Goal: Use online tool/utility: Utilize a website feature to perform a specific function

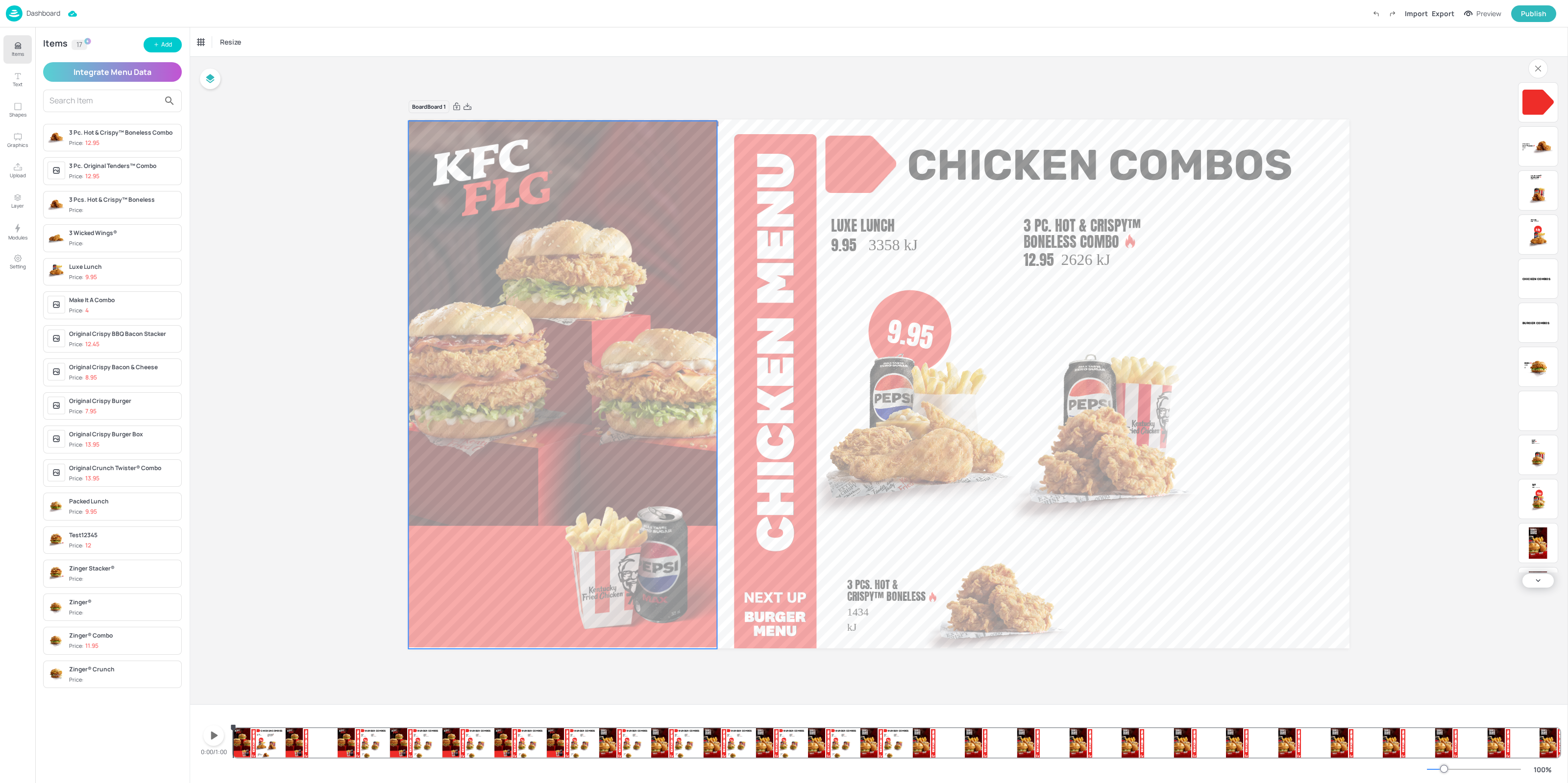
click at [716, 731] on div "9.95 Packed Lunch 9.95 3375 [PERSON_NAME]® Combo 11.95 3079 [PERSON_NAME]® 1888…" at bounding box center [897, 734] width 1327 height 47
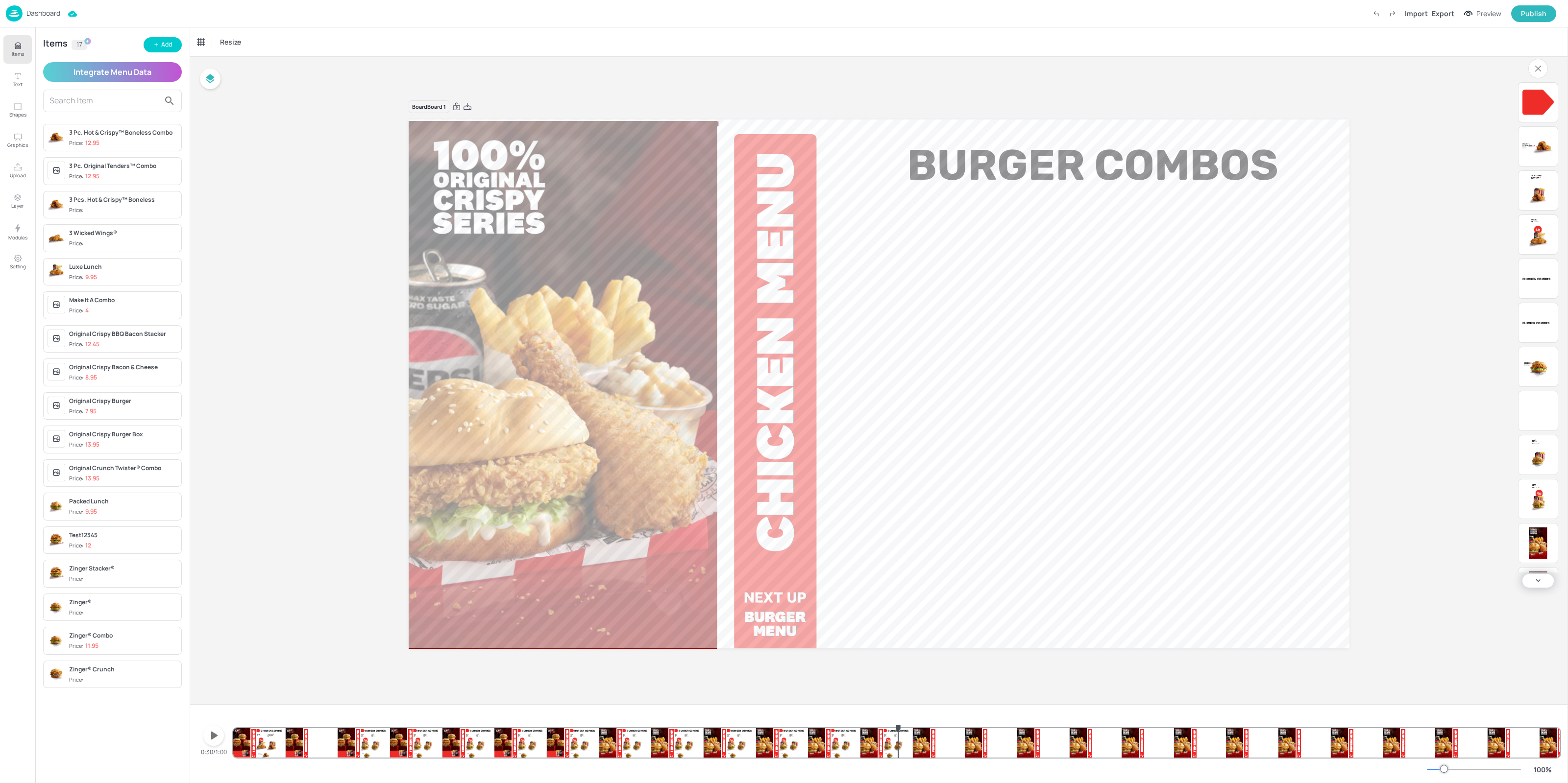
drag, startPoint x: 898, startPoint y: 743, endPoint x: 858, endPoint y: 664, distance: 88.5
click at [899, 744] on div "9.95 Packed Lunch 9.95 3375 [PERSON_NAME]® Combo 11.95 3079 [PERSON_NAME]® 1888…" at bounding box center [897, 743] width 1327 height 29
click at [948, 756] on div "9.95 Packed Lunch 9.95 3375 [PERSON_NAME]® Combo 11.95 3079 [PERSON_NAME]® 1888…" at bounding box center [897, 734] width 1327 height 47
drag, startPoint x: 984, startPoint y: 750, endPoint x: 1058, endPoint y: 753, distance: 74.1
click at [1058, 753] on div "9.95 Packed Lunch 9.95 3375 [PERSON_NAME]® Combo 11.95 3079 [PERSON_NAME]® 1888…" at bounding box center [897, 734] width 1327 height 47
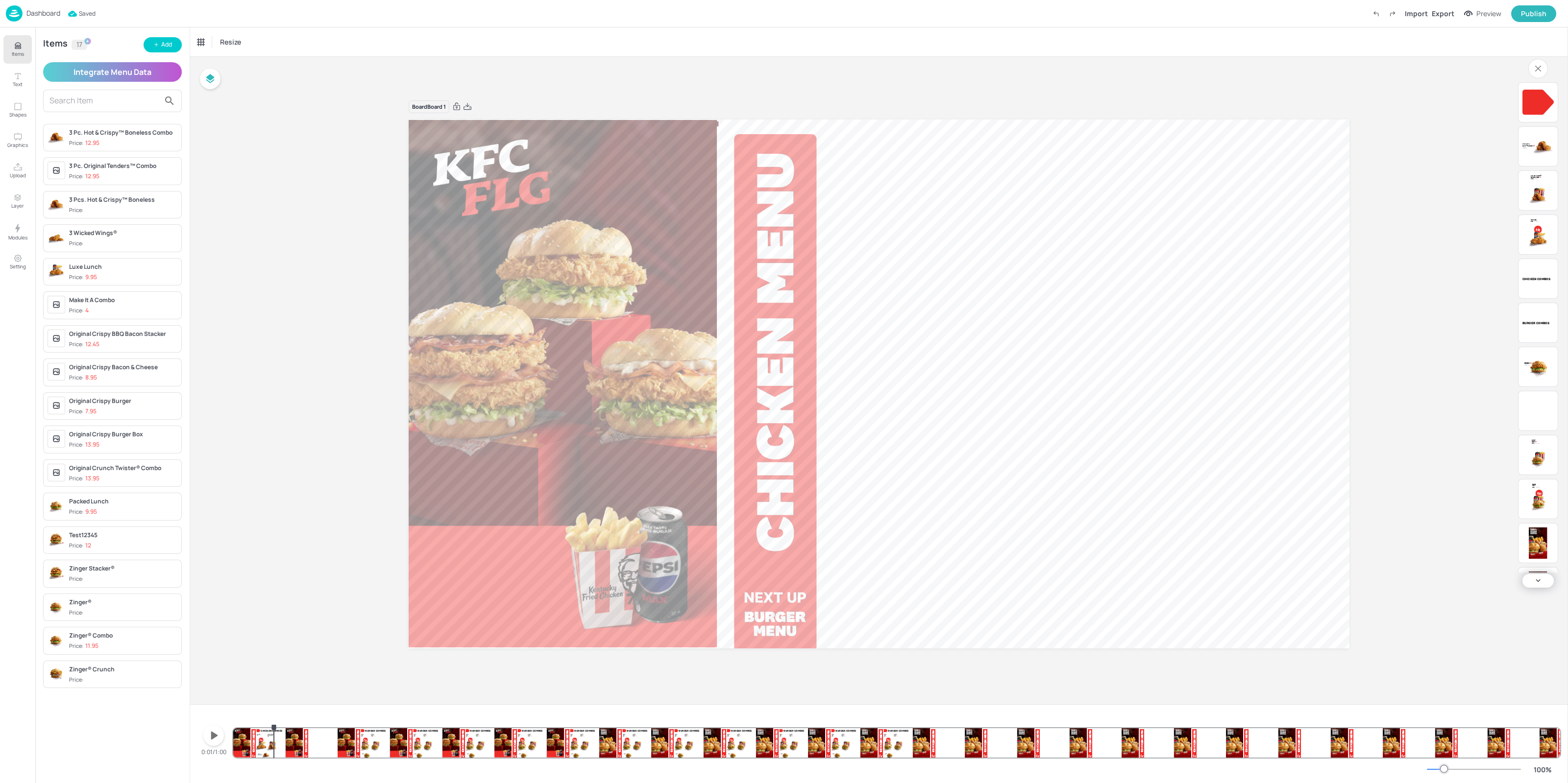
drag, startPoint x: 303, startPoint y: 745, endPoint x: 274, endPoint y: 745, distance: 29.0
click at [274, 745] on div "9.95 Packed Lunch 9.95 3375 [PERSON_NAME]® Combo 11.95 3079 [PERSON_NAME]® 1888…" at bounding box center [897, 734] width 1327 height 47
click at [257, 742] on div "9.95 Packed Lunch 9.95 3375 [PERSON_NAME]® Combo 11.95 3079 [PERSON_NAME]® 1888…" at bounding box center [897, 734] width 1327 height 47
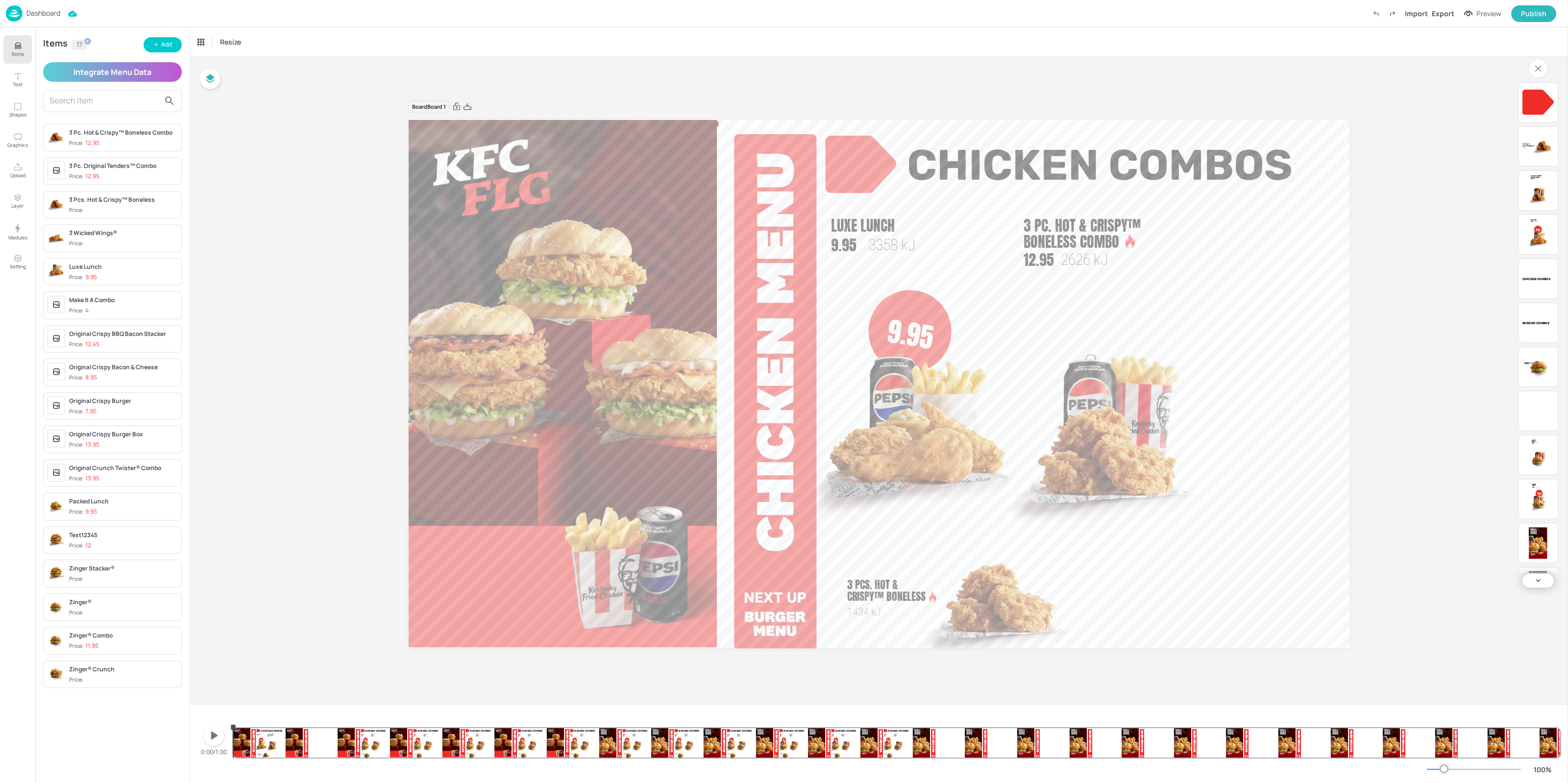
drag, startPoint x: 248, startPoint y: 745, endPoint x: 216, endPoint y: 748, distance: 32.1
click at [216, 749] on div "0:00/1:00 9.95 Packed Lunch 9.95 3375 [PERSON_NAME]® Combo 11.95 3079 [PERSON_N…" at bounding box center [879, 734] width 1362 height 47
click at [859, 169] on div at bounding box center [861, 164] width 71 height 57
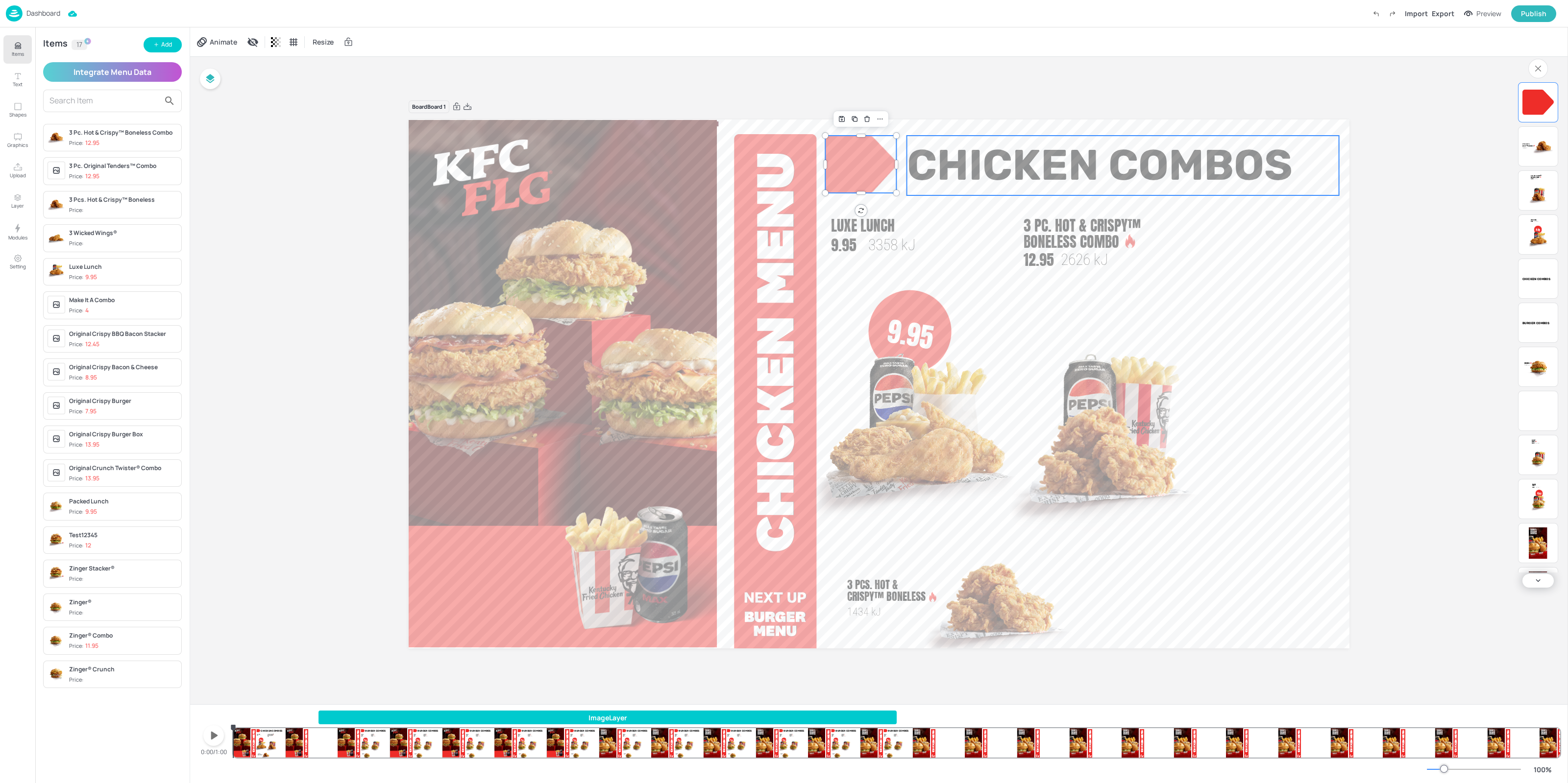
click at [1054, 172] on span "Chicken Combos" at bounding box center [1100, 165] width 386 height 50
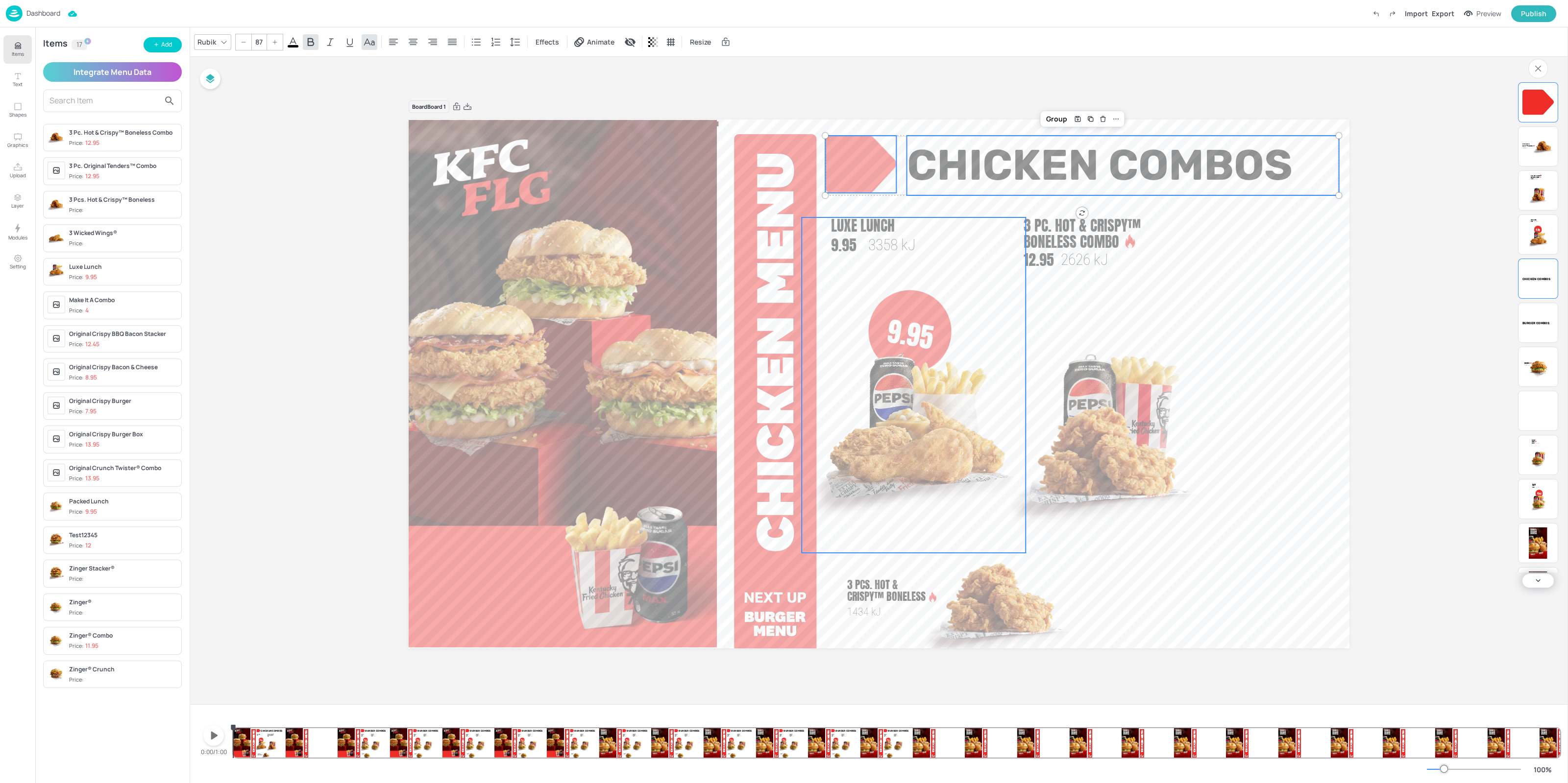
click at [875, 237] on span "3358 kJ" at bounding box center [892, 245] width 47 height 19
click at [1129, 244] on div at bounding box center [1130, 242] width 15 height 15
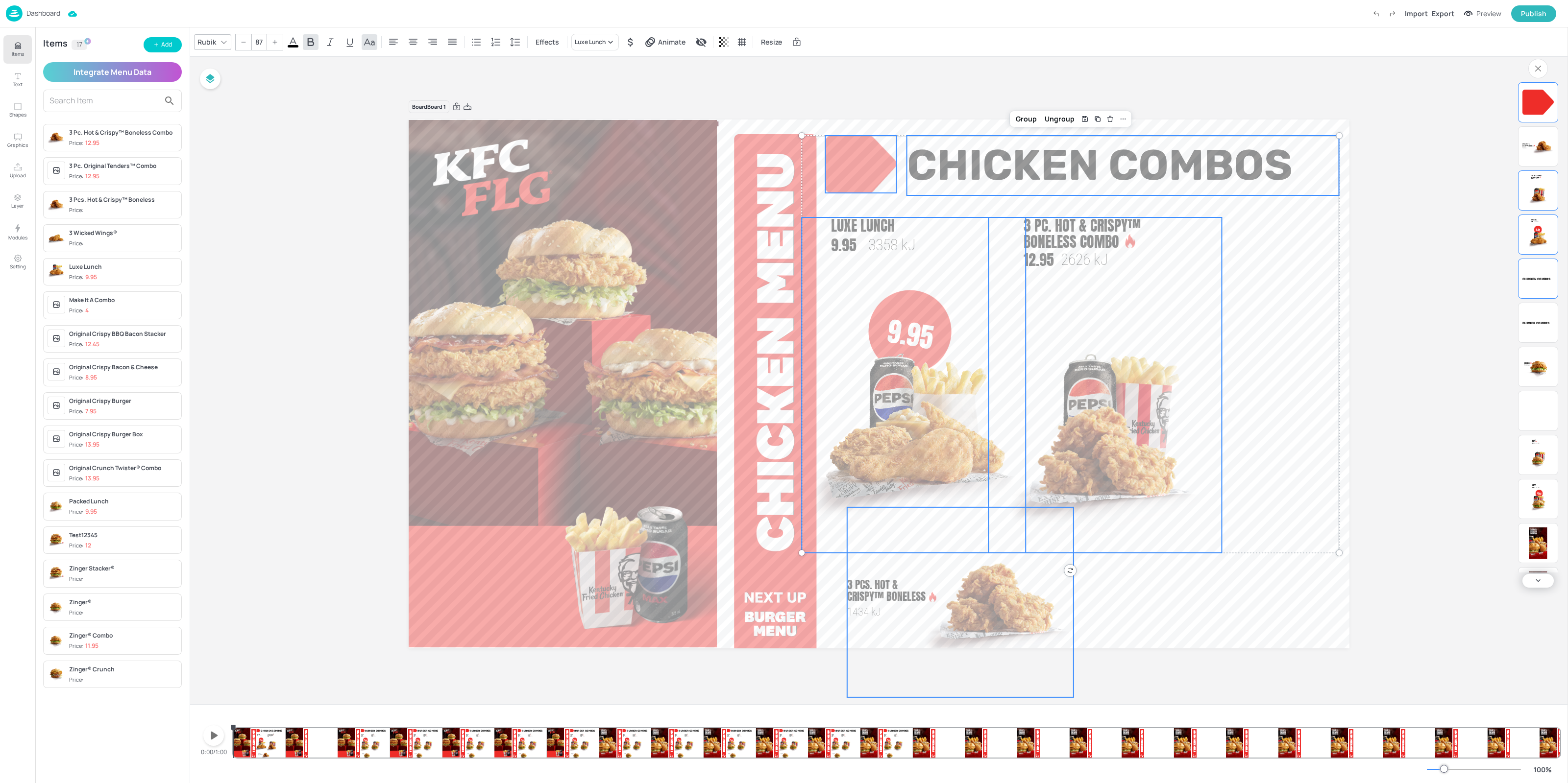
click at [883, 611] on div "3 Pcs. Hot & Crispy™ Boneless 1434 kJ" at bounding box center [961, 602] width 226 height 190
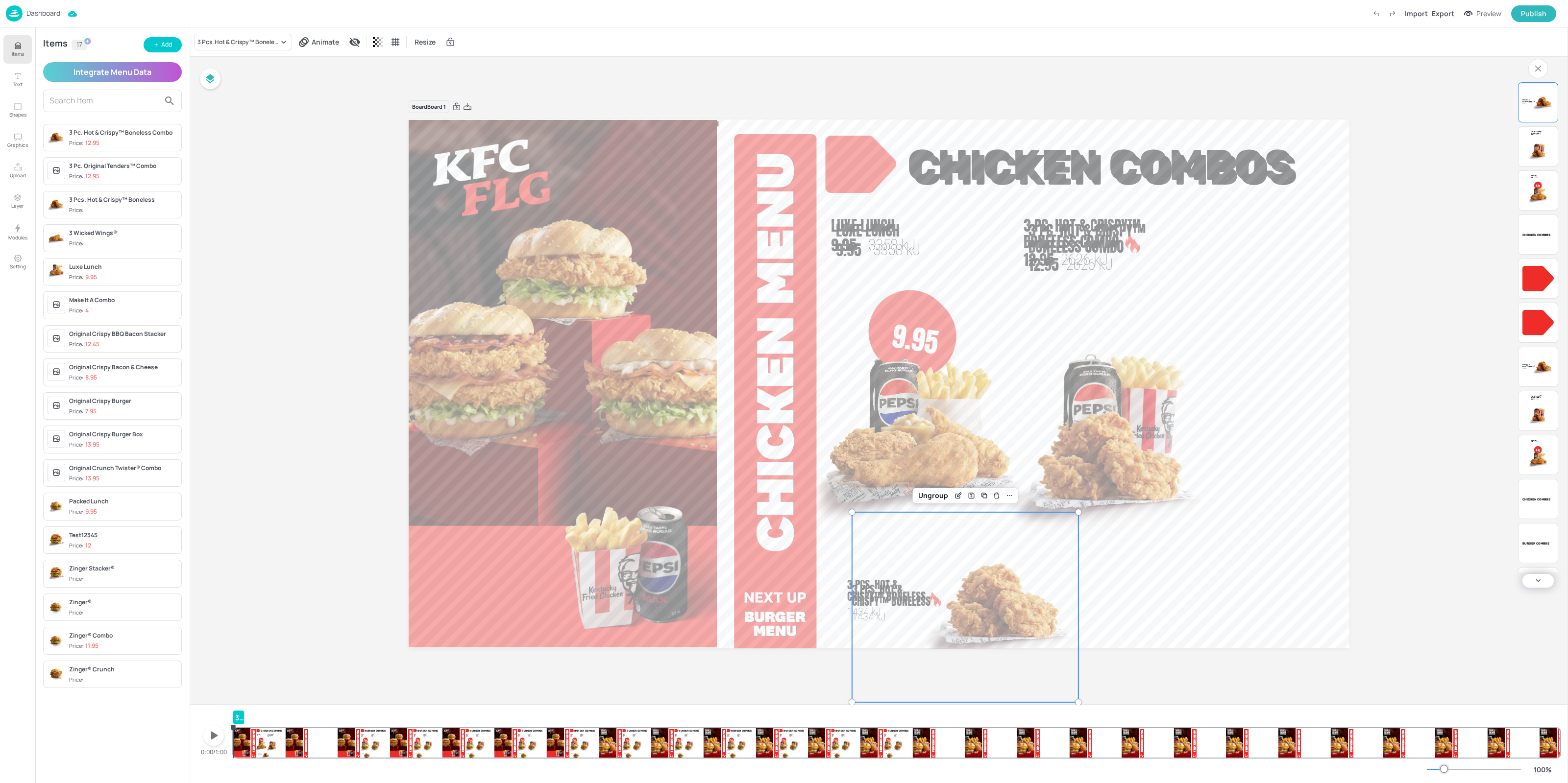
click at [902, 609] on span "3 Pcs. Hot & Crispy™ Boneless" at bounding box center [891, 596] width 79 height 28
click at [906, 411] on img at bounding box center [919, 447] width 224 height 222
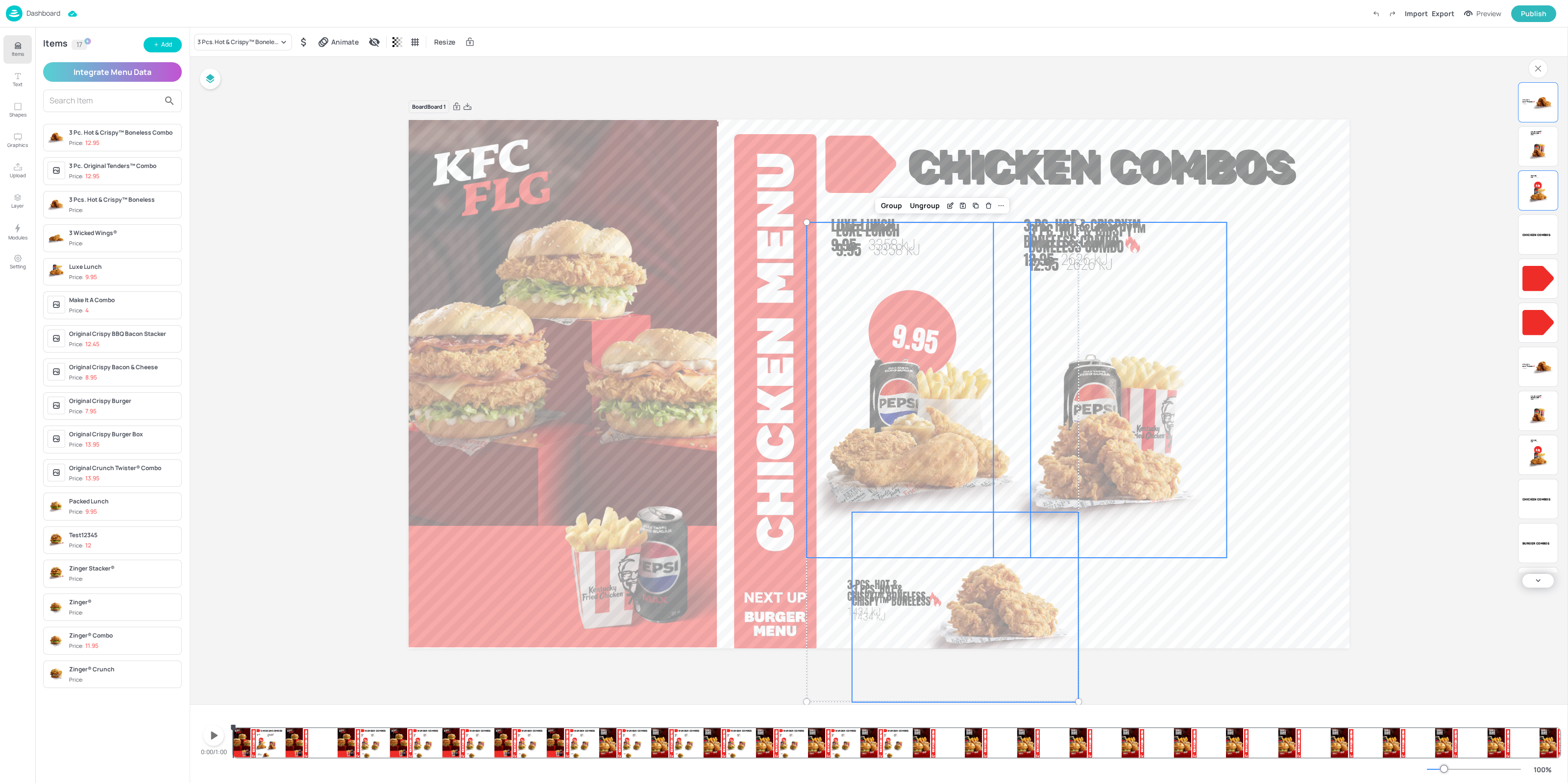
click at [1083, 405] on img at bounding box center [1110, 461] width 233 height 194
click at [1107, 171] on span "Chicken Combos" at bounding box center [1105, 170] width 386 height 50
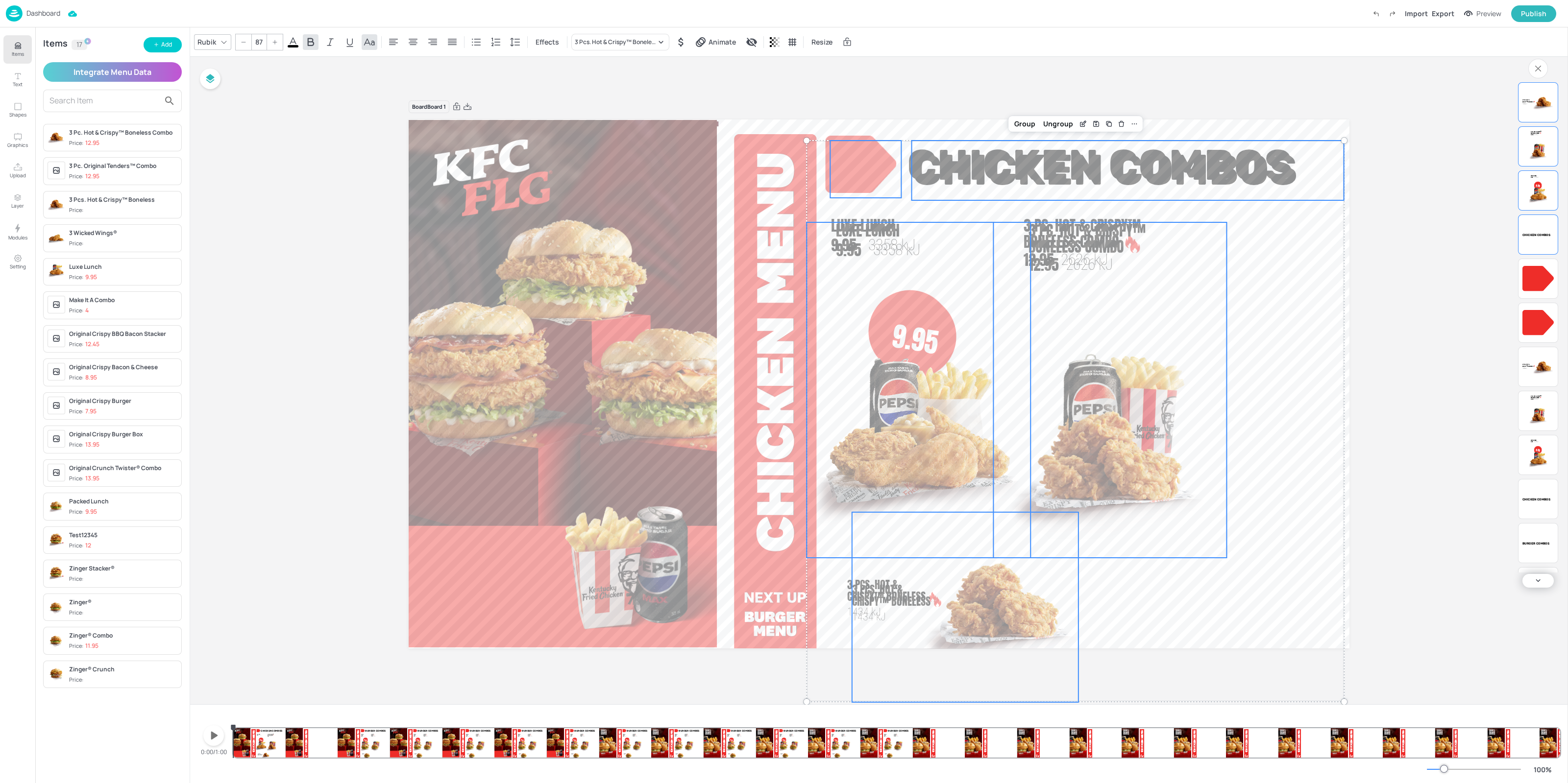
click at [862, 169] on div at bounding box center [866, 169] width 71 height 57
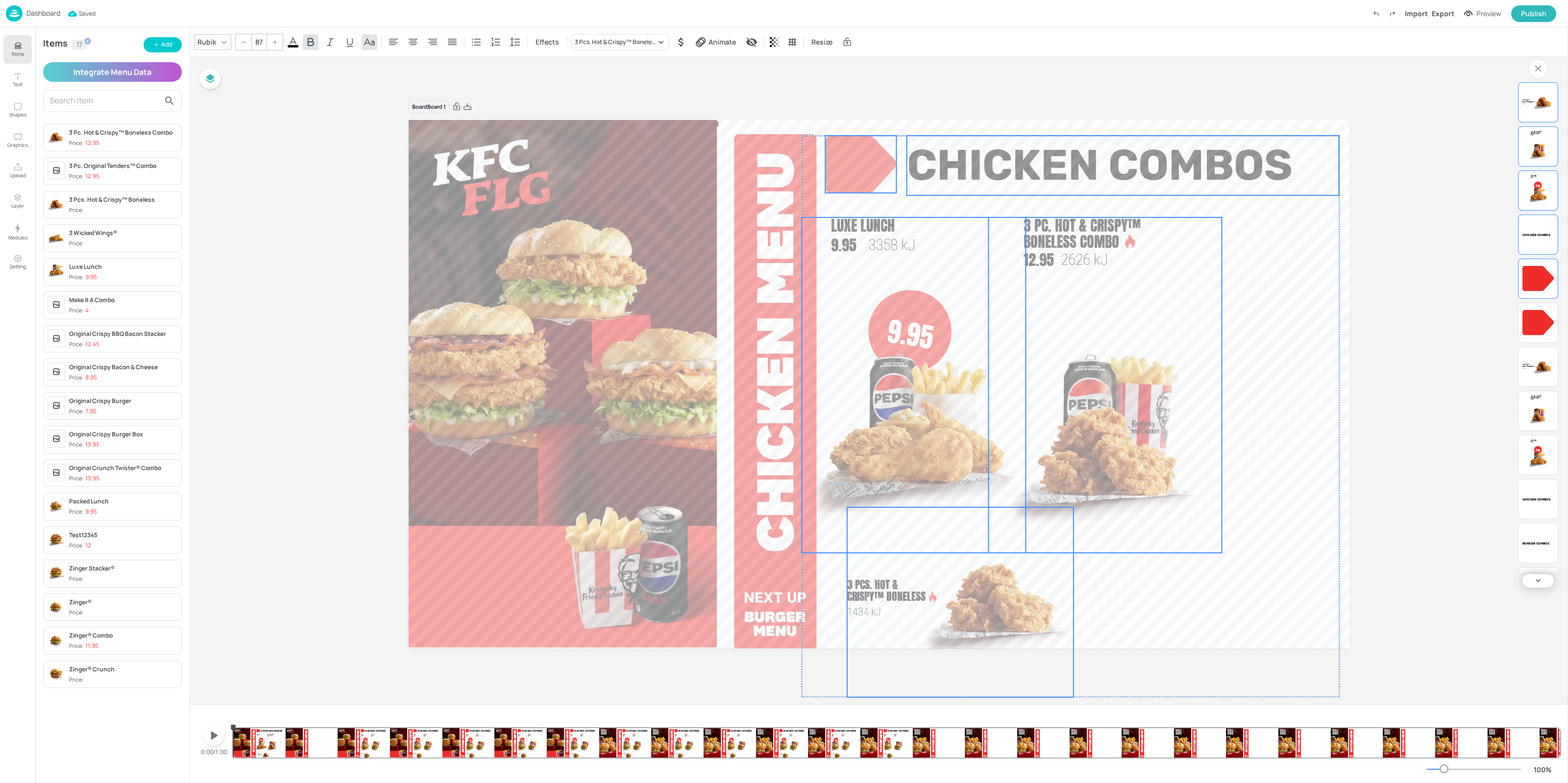
drag, startPoint x: 860, startPoint y: 179, endPoint x: 855, endPoint y: 174, distance: 7.1
click at [855, 174] on div at bounding box center [861, 164] width 71 height 57
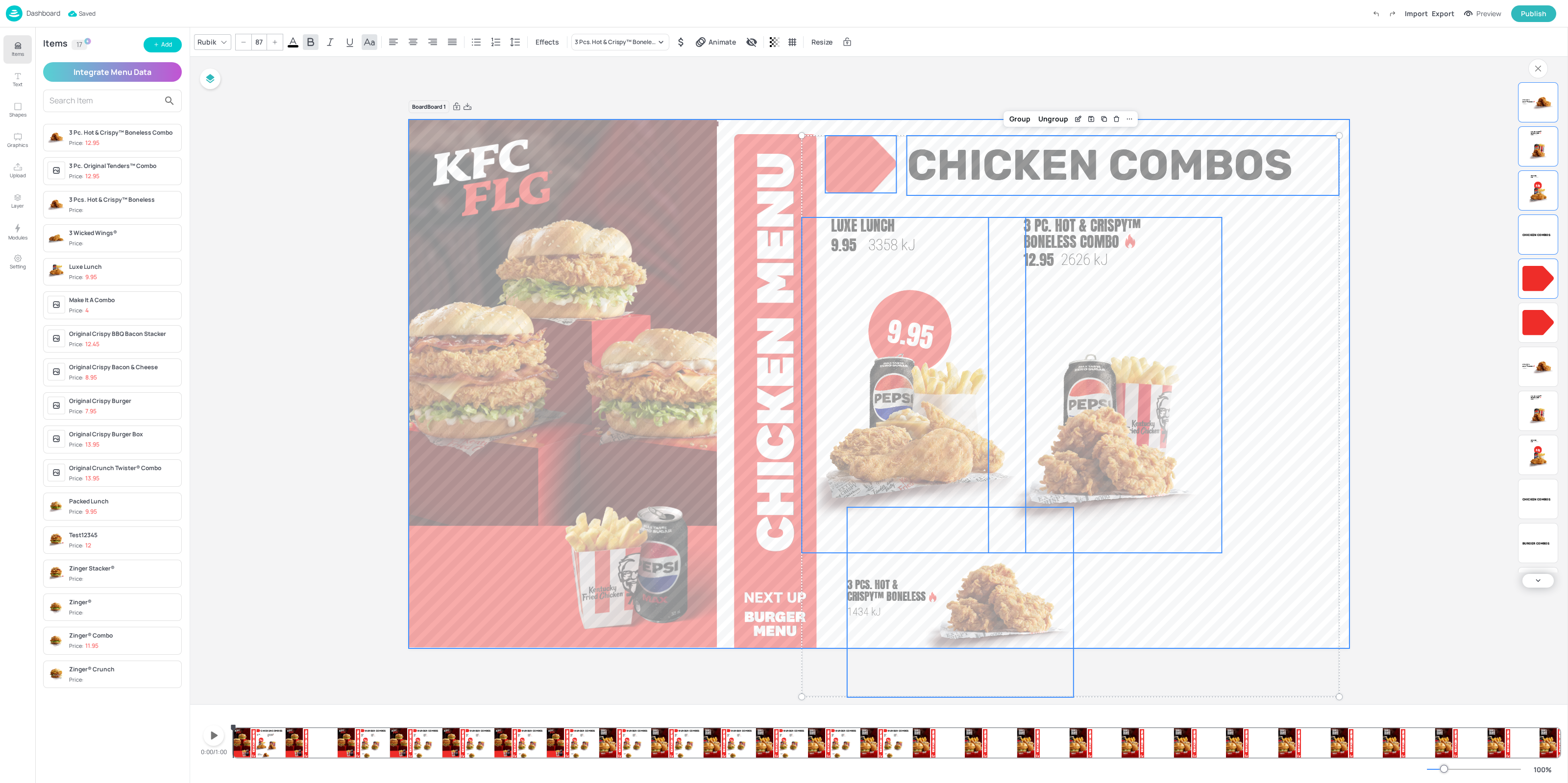
click at [1147, 618] on video at bounding box center [879, 383] width 941 height 529
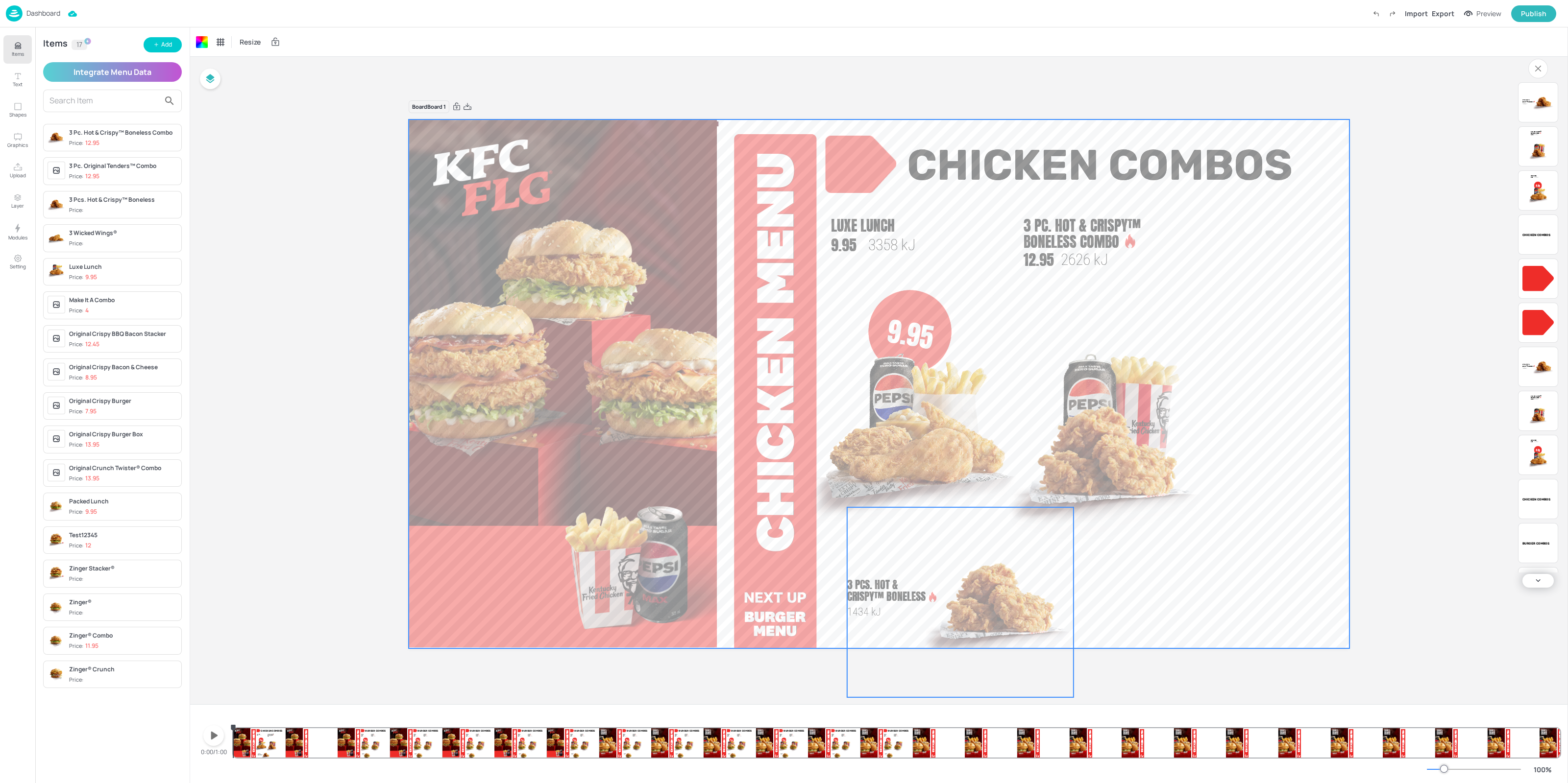
click at [1015, 617] on img at bounding box center [998, 602] width 150 height 190
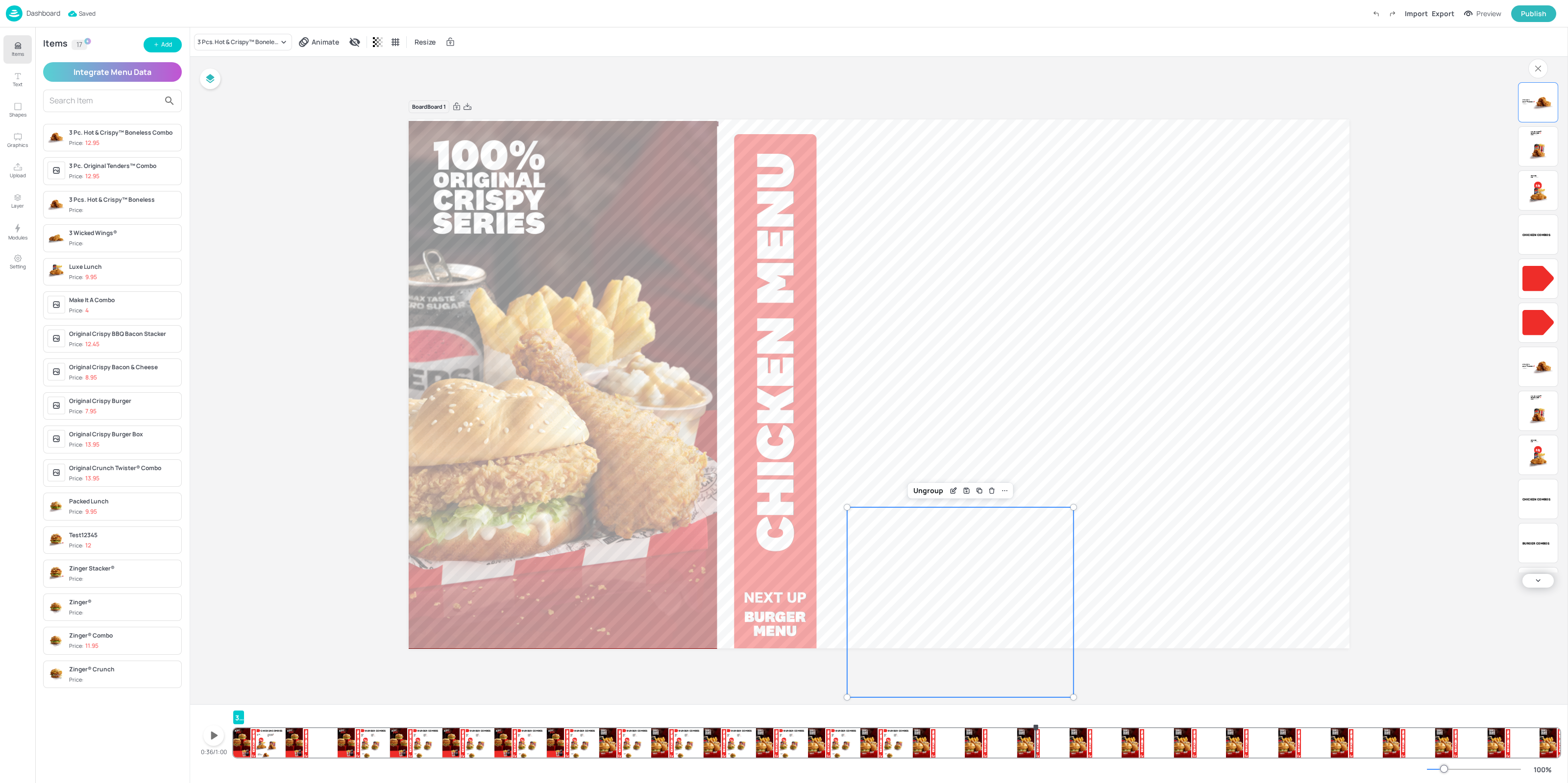
drag, startPoint x: 664, startPoint y: 765, endPoint x: 1036, endPoint y: 747, distance: 372.4
click at [1036, 747] on div "3 Pcs. Hot & Crispy™ Boneless 9.95 Packed Lunch 9.95 3375 [PERSON_NAME]® Combo …" at bounding box center [897, 734] width 1327 height 47
drag, startPoint x: 1035, startPoint y: 747, endPoint x: 1030, endPoint y: 747, distance: 5.0
click at [1030, 747] on div "3 Pcs. Hot & Crispy™ Boneless 9.95 Packed Lunch 9.95 3375 [PERSON_NAME]® Combo …" at bounding box center [897, 734] width 1327 height 47
click at [1032, 745] on div "3 Pcs. Hot & Crispy™ Boneless 9.95 Packed Lunch 9.95 3375 [PERSON_NAME]® Combo …" at bounding box center [897, 734] width 1327 height 47
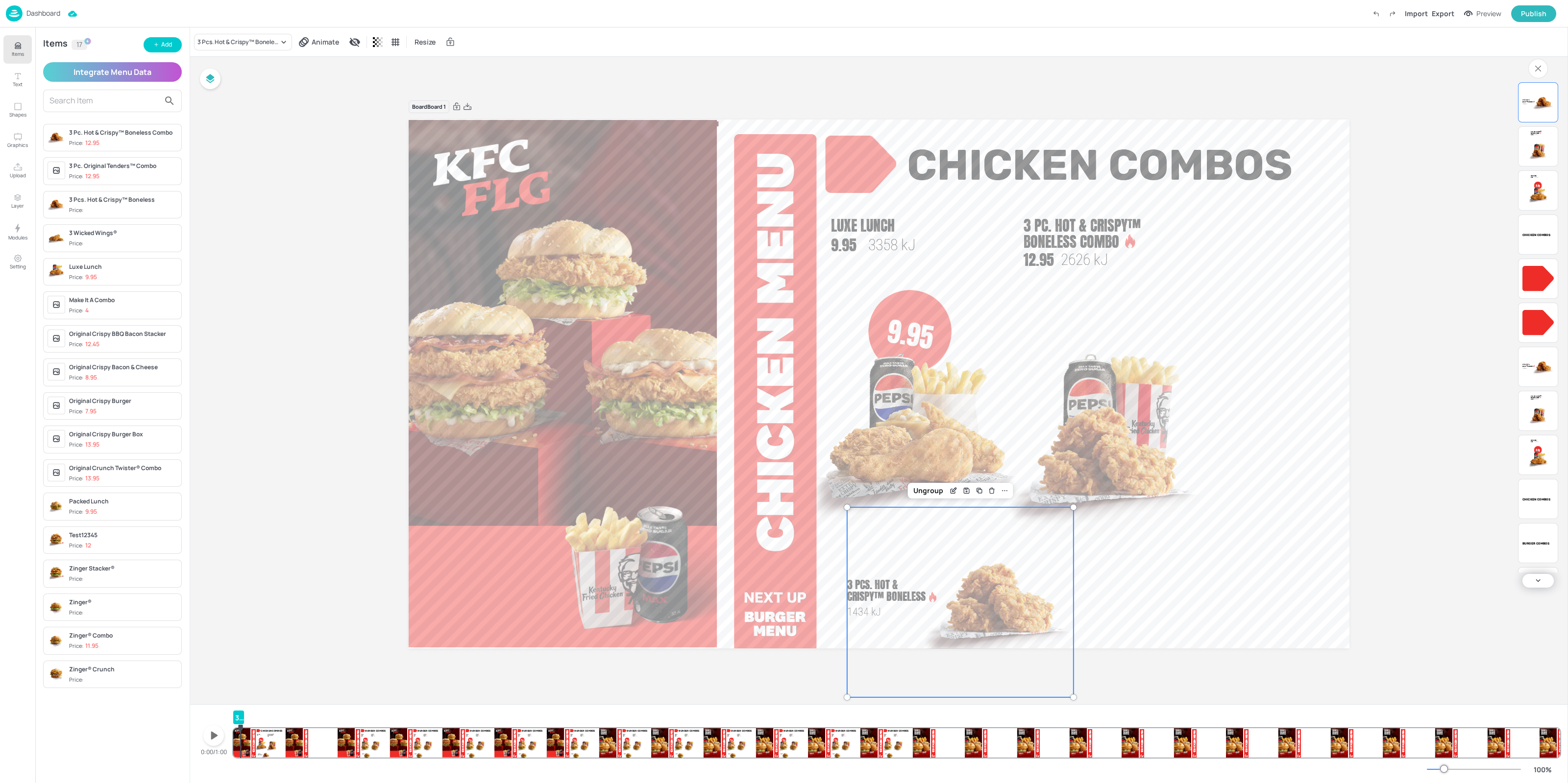
drag, startPoint x: 264, startPoint y: 735, endPoint x: 240, endPoint y: 742, distance: 25.0
click at [240, 742] on div "3 Pcs. Hot & Crispy™ Boneless 9.95 Packed Lunch 9.95 3375 [PERSON_NAME]® Combo …" at bounding box center [897, 734] width 1327 height 47
click at [928, 402] on img at bounding box center [914, 442] width 224 height 222
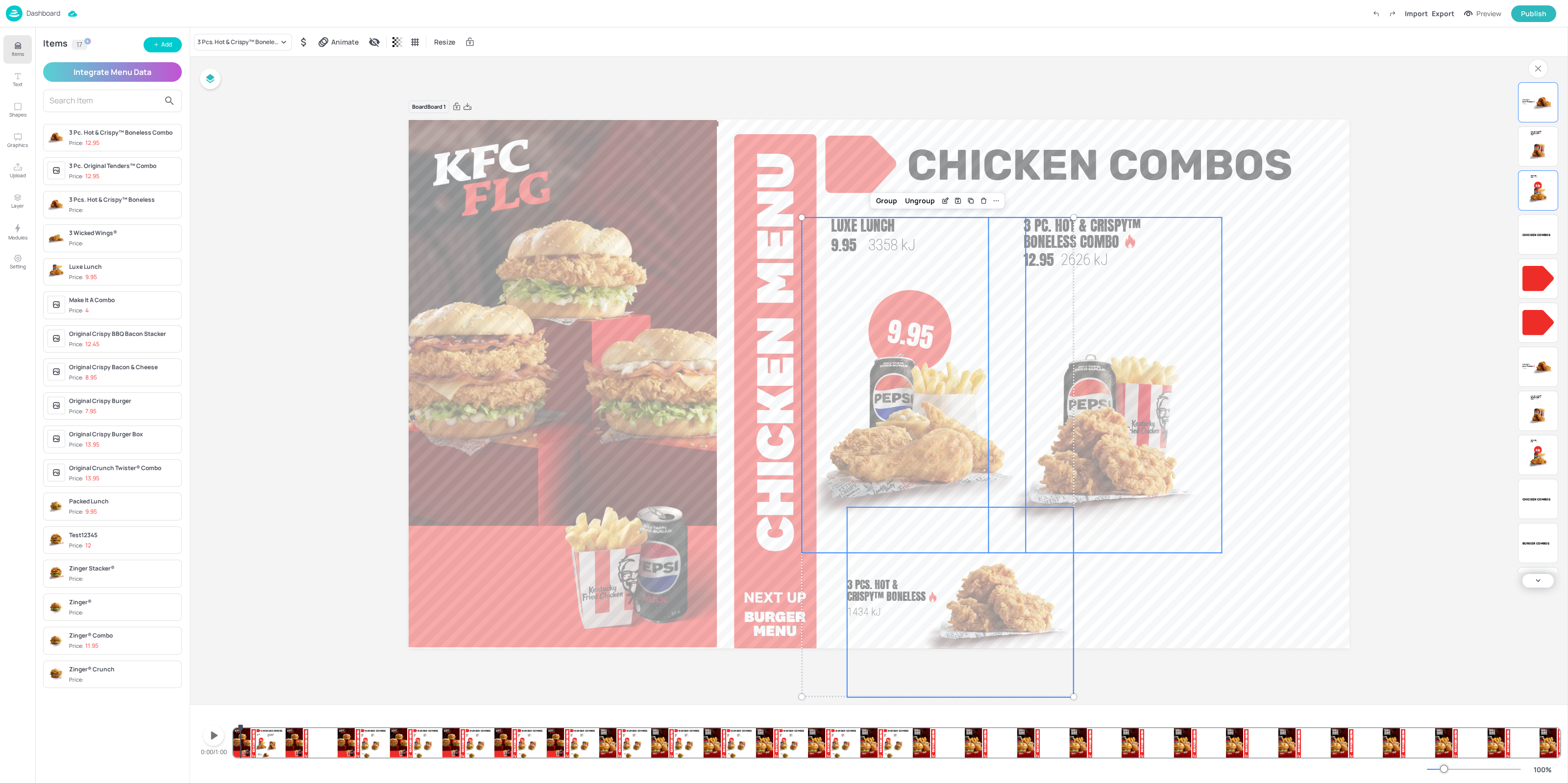
click at [1132, 415] on img at bounding box center [1105, 456] width 233 height 194
click at [1051, 158] on span "Chicken Combos" at bounding box center [1100, 165] width 386 height 50
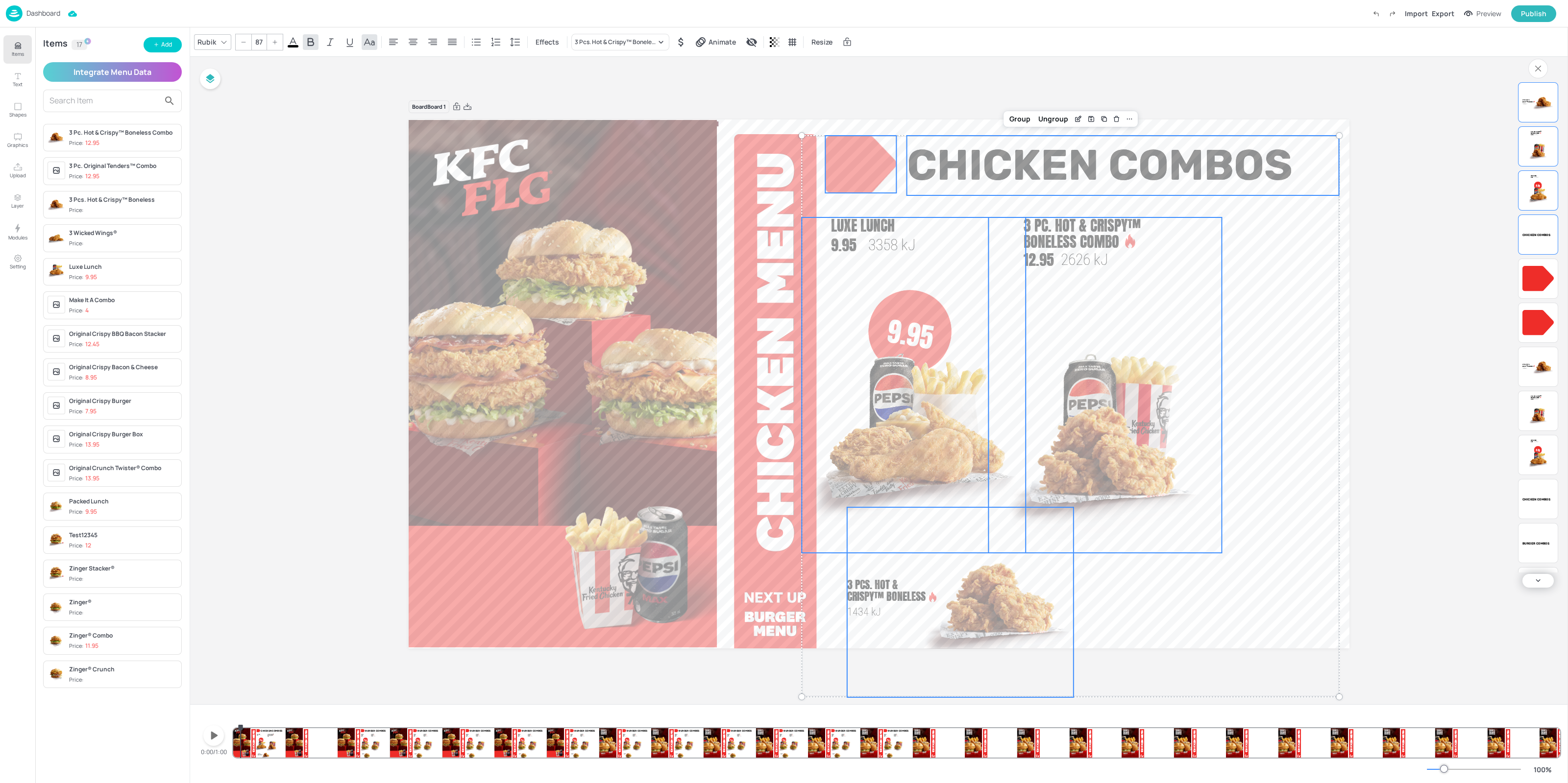
click at [862, 172] on div at bounding box center [861, 164] width 71 height 57
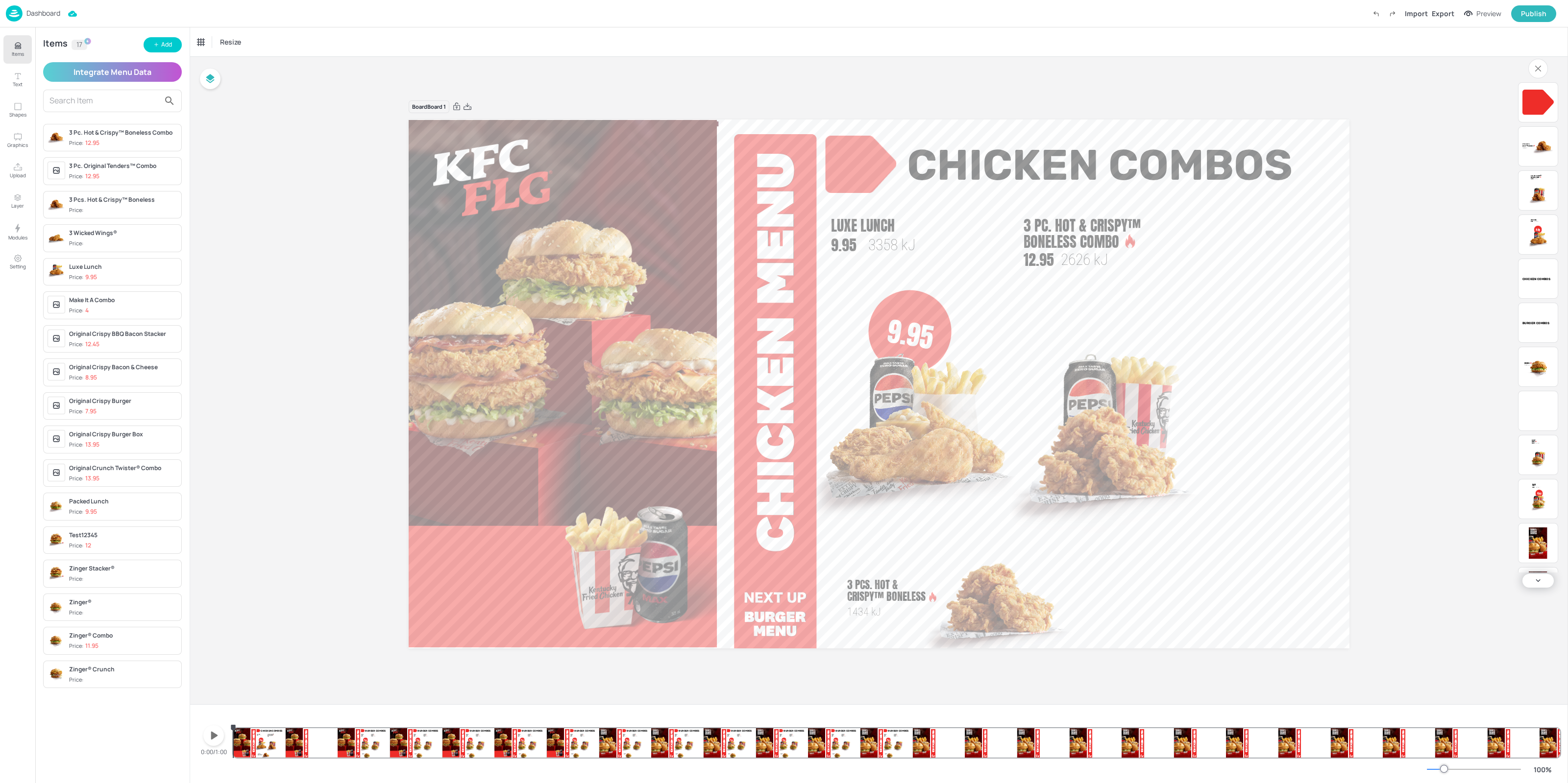
drag, startPoint x: 267, startPoint y: 740, endPoint x: 205, endPoint y: 744, distance: 62.1
click at [205, 744] on div "0:00/1:00 9.95 Packed Lunch 9.95 3375 [PERSON_NAME]® Combo 11.95 3079 [PERSON_N…" at bounding box center [879, 734] width 1362 height 47
click at [211, 738] on icon "button" at bounding box center [214, 736] width 7 height 8
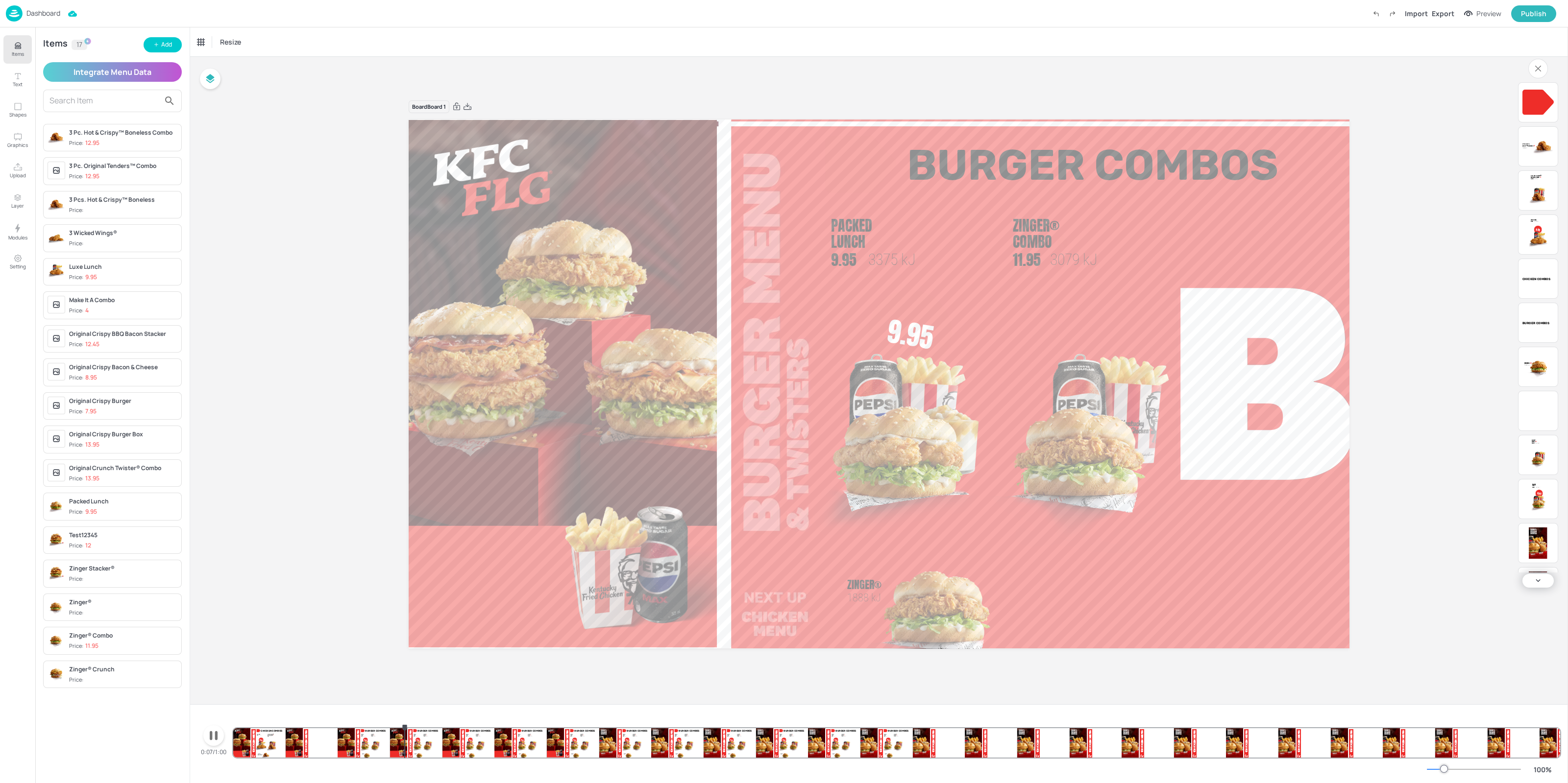
click at [217, 742] on icon "button" at bounding box center [214, 736] width 16 height 16
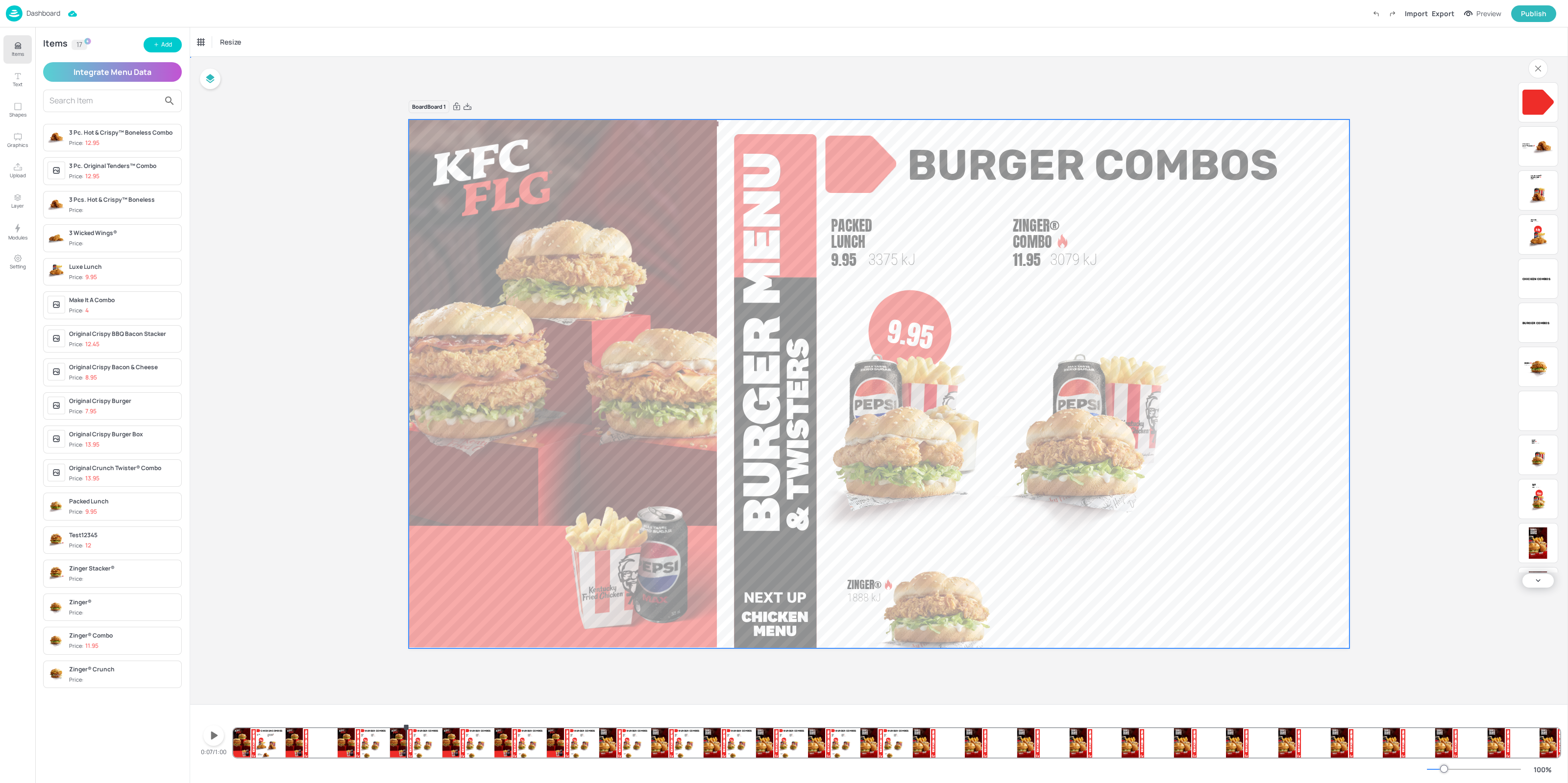
click at [931, 597] on div at bounding box center [933, 597] width 11 height 11
click at [1544, 366] on img "Zinger®" at bounding box center [1539, 367] width 26 height 32
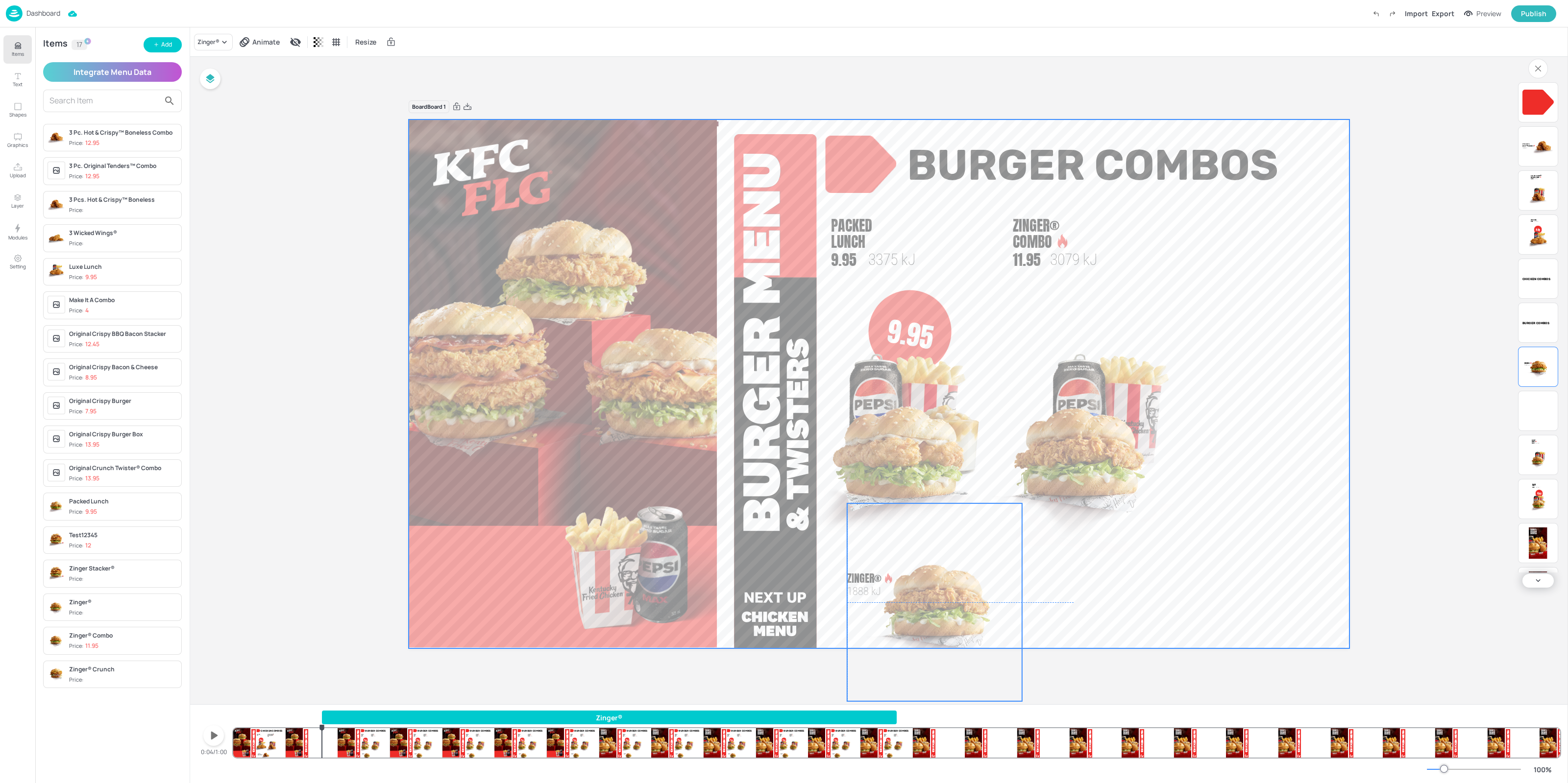
drag, startPoint x: 948, startPoint y: 625, endPoint x: 948, endPoint y: 619, distance: 6.0
click at [948, 619] on img at bounding box center [998, 602] width 150 height 190
click at [1119, 616] on video at bounding box center [879, 383] width 941 height 529
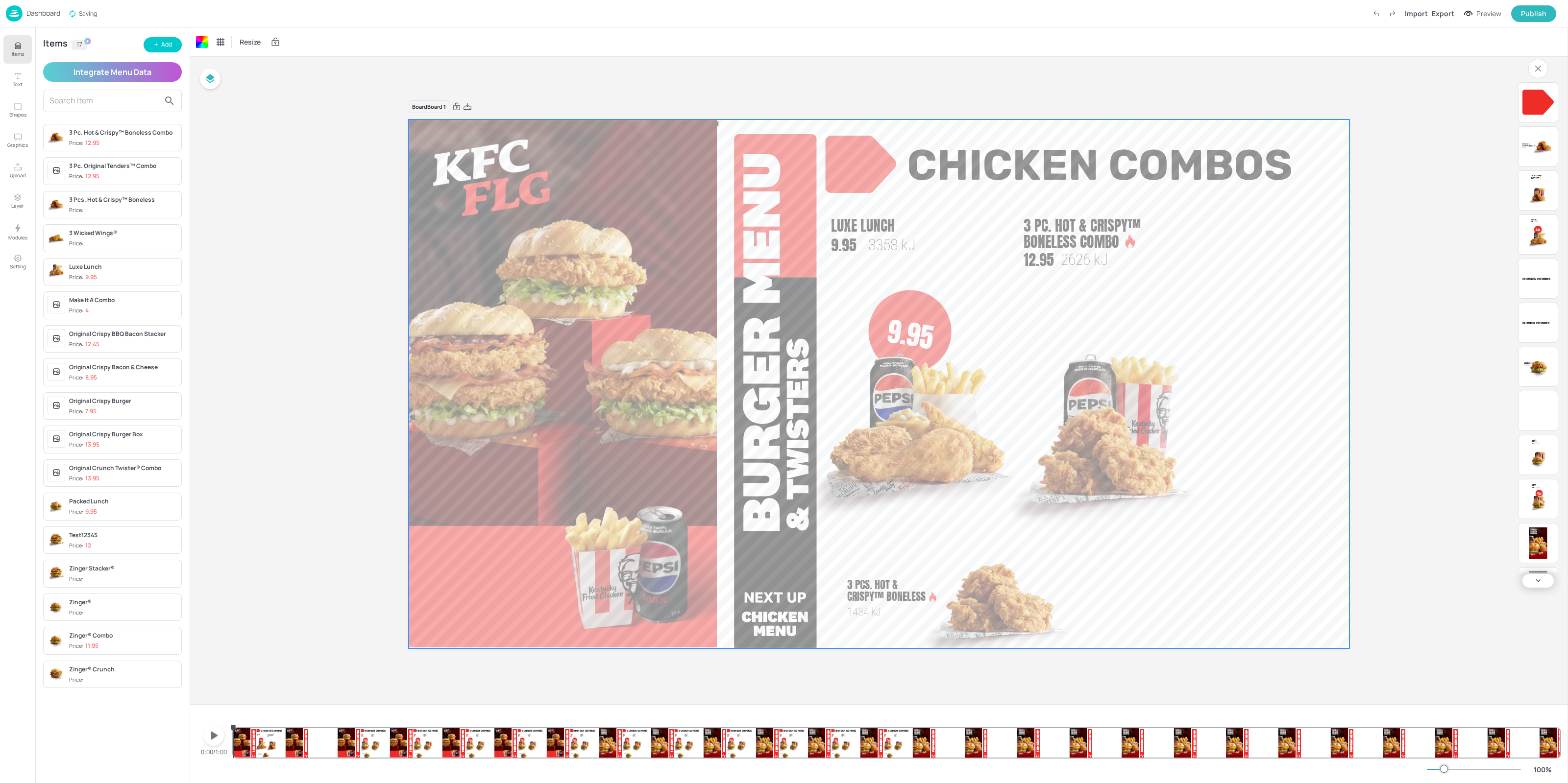
drag, startPoint x: 225, startPoint y: 737, endPoint x: 114, endPoint y: 769, distance: 115.5
click at [114, 769] on div "Items Text Shapes Graphics Upload Layer Modules Setting Items 17 Add Integrate …" at bounding box center [784, 391] width 1568 height 783
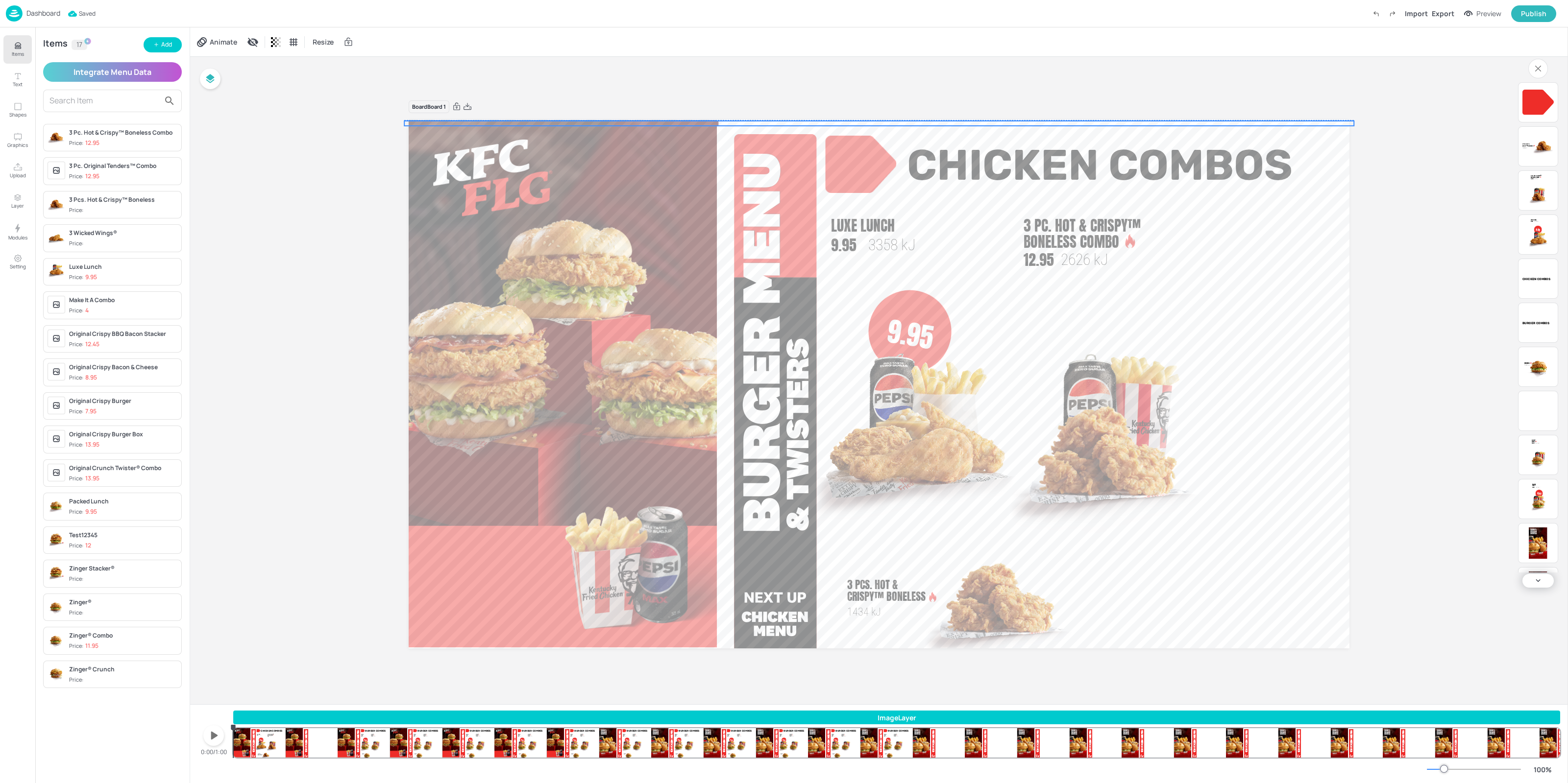
click at [730, 124] on div at bounding box center [879, 385] width 950 height 544
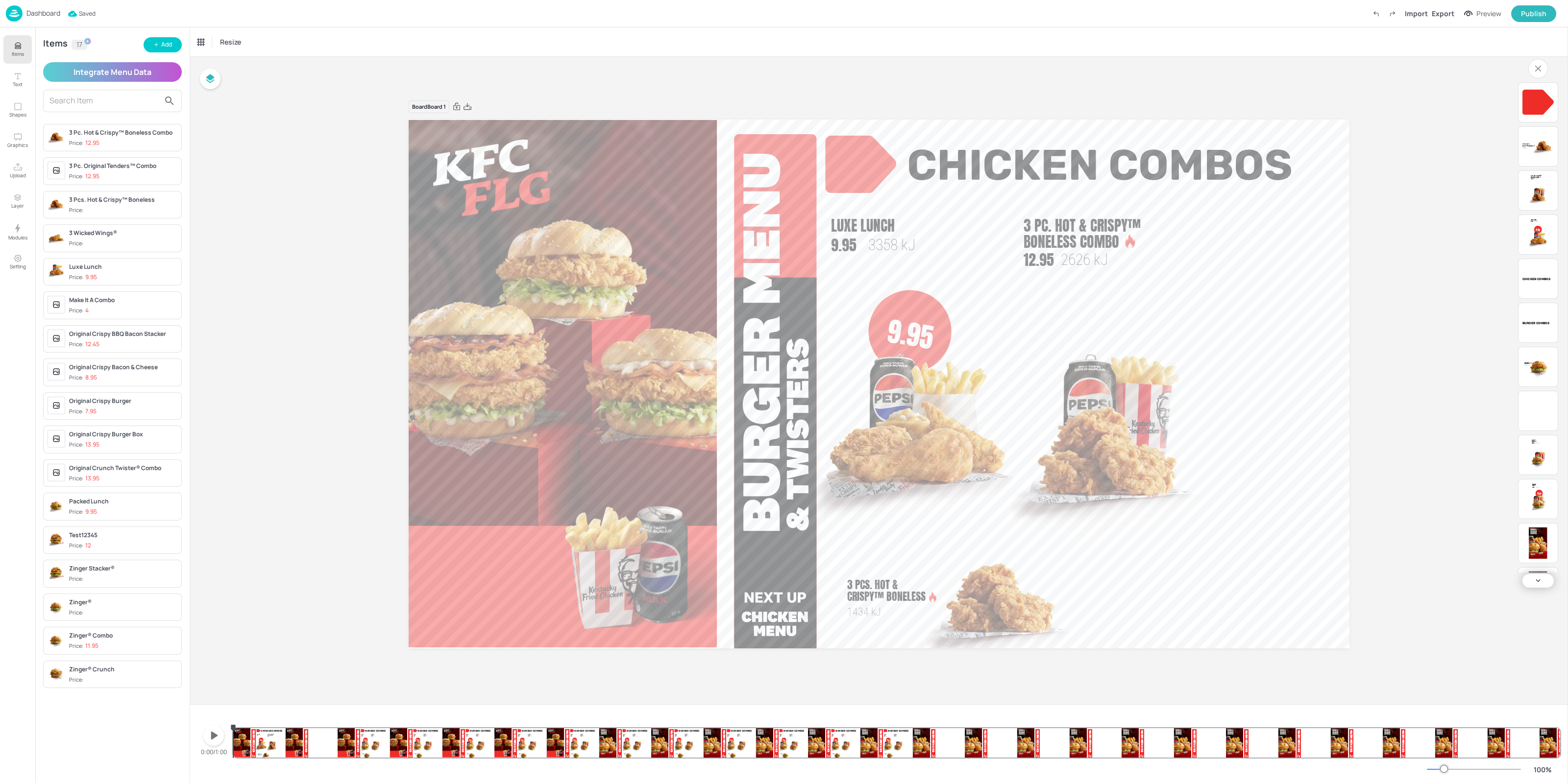
drag, startPoint x: 215, startPoint y: 749, endPoint x: 207, endPoint y: 729, distance: 21.5
click at [198, 750] on div "0:00/1:00 9.95 Packed Lunch 9.95 3375 [PERSON_NAME]® Combo 11.95 3079 [PERSON_N…" at bounding box center [879, 734] width 1362 height 47
click at [215, 731] on icon "button" at bounding box center [214, 736] width 16 height 16
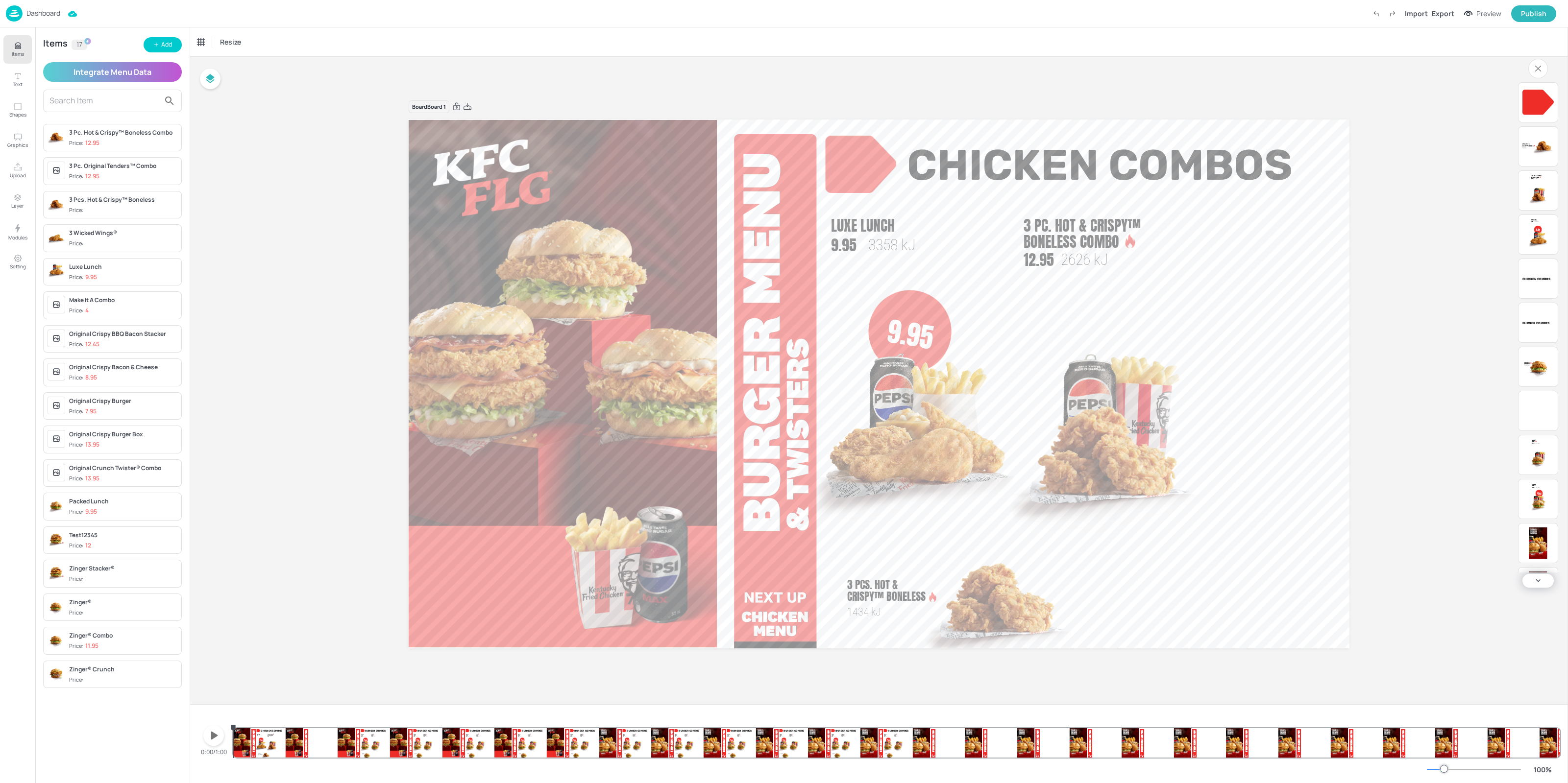
drag, startPoint x: 272, startPoint y: 748, endPoint x: 209, endPoint y: 754, distance: 63.3
click at [209, 754] on div "0:00/1:00 9.95 Packed Lunch 9.95 3375 [PERSON_NAME]® Combo 11.95 3079 [PERSON_N…" at bounding box center [879, 734] width 1362 height 47
drag, startPoint x: 182, startPoint y: 738, endPoint x: 203, endPoint y: 746, distance: 22.5
click at [177, 742] on div "Items Text Shapes Graphics Upload Layer Modules Setting Items 17 Add Integrate …" at bounding box center [784, 391] width 1568 height 783
click at [210, 736] on icon "button" at bounding box center [214, 736] width 16 height 16
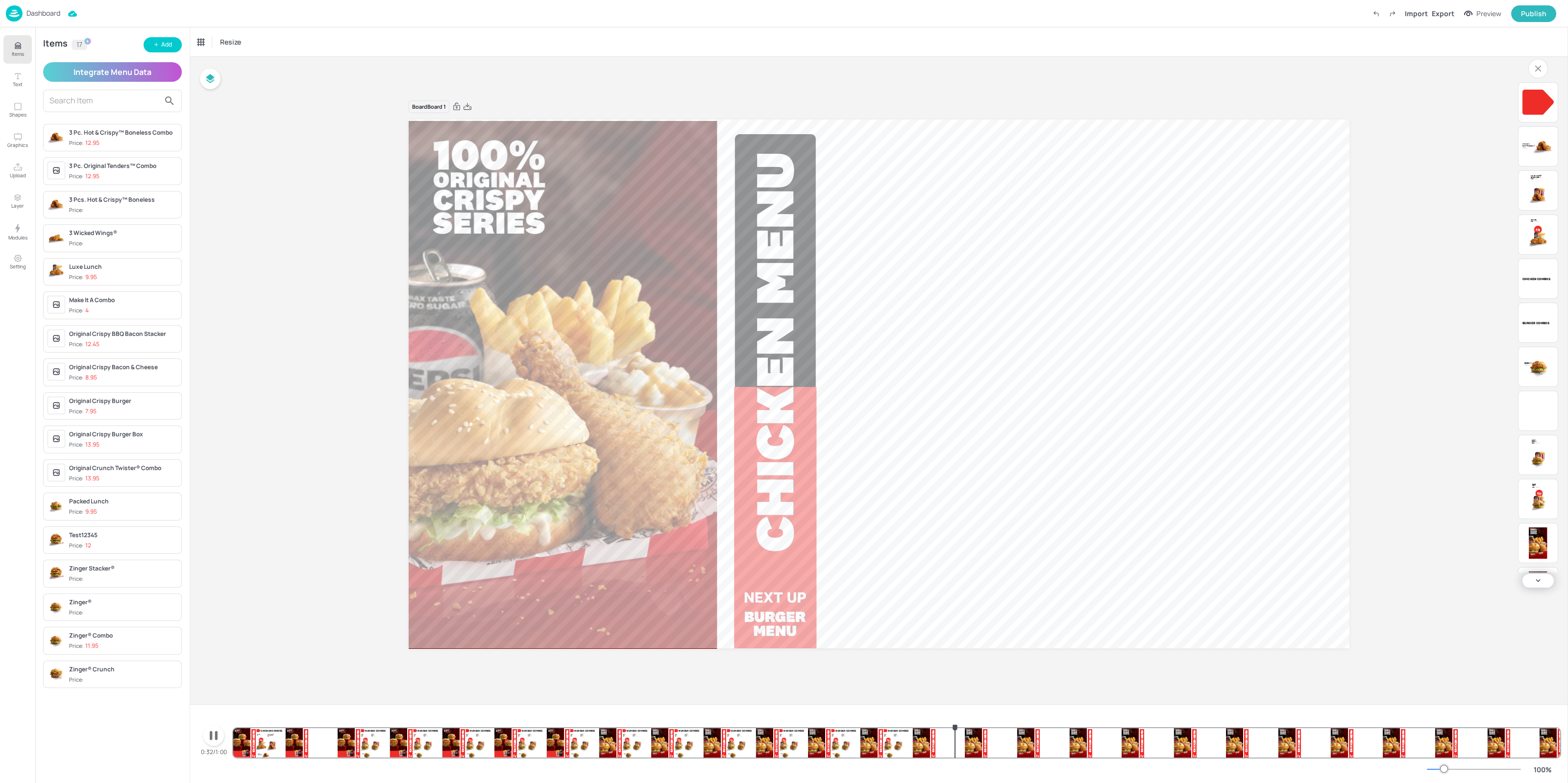
click at [214, 739] on icon "button" at bounding box center [214, 736] width 16 height 16
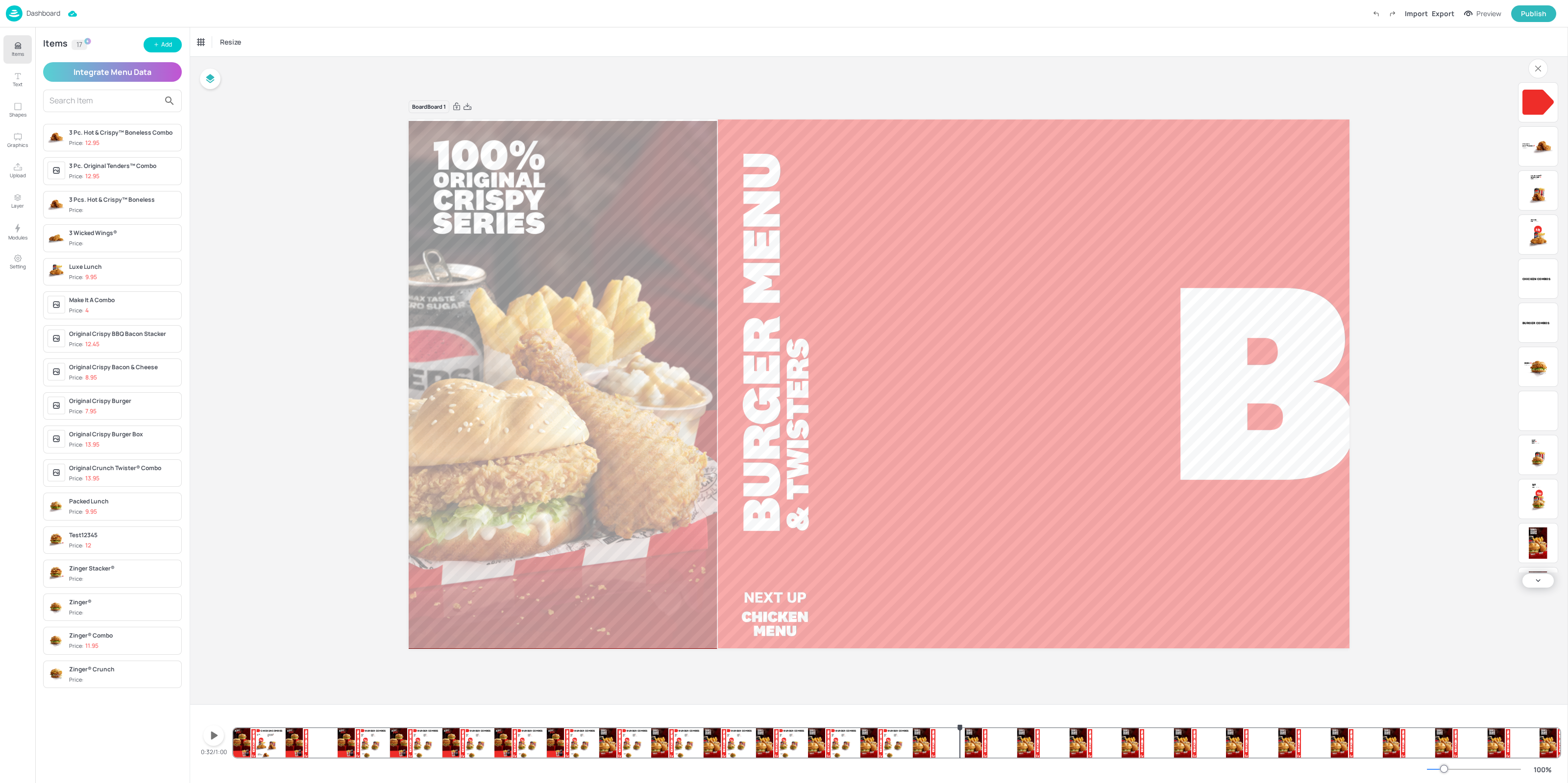
click at [15, 16] on img at bounding box center [14, 13] width 16 height 16
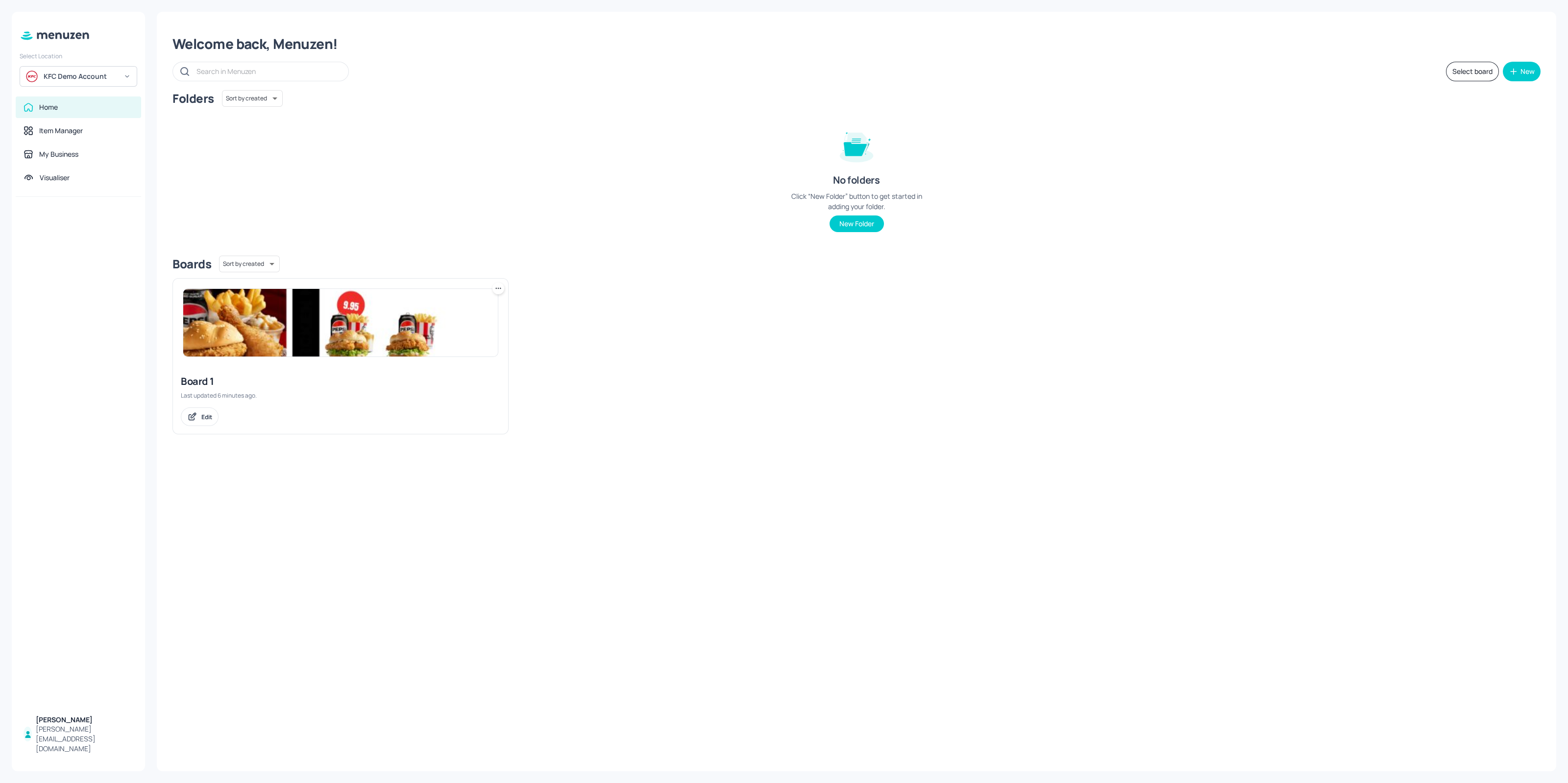
click at [379, 338] on img at bounding box center [340, 322] width 315 height 68
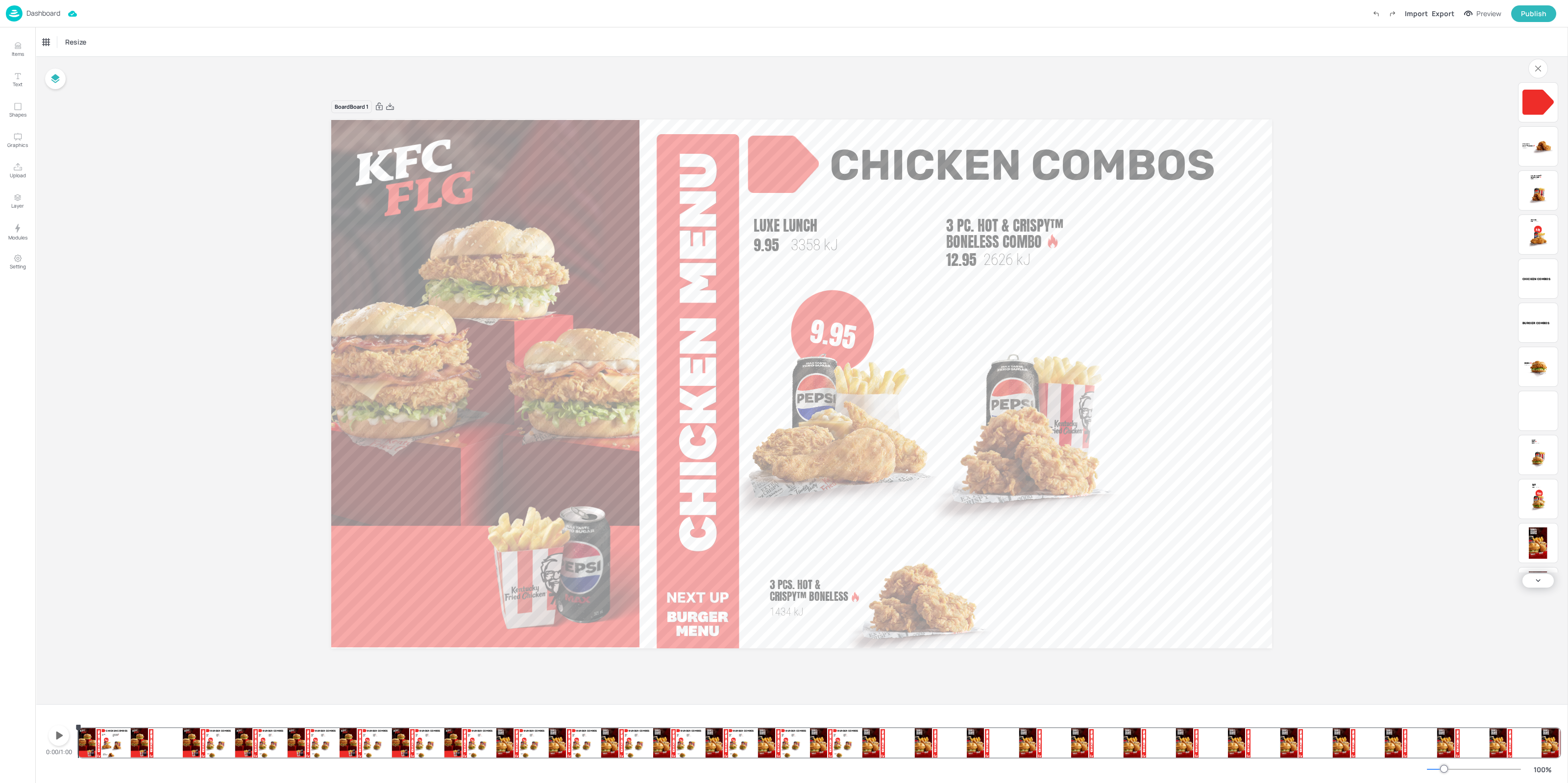
click at [281, 746] on video at bounding box center [261, 743] width 52 height 29
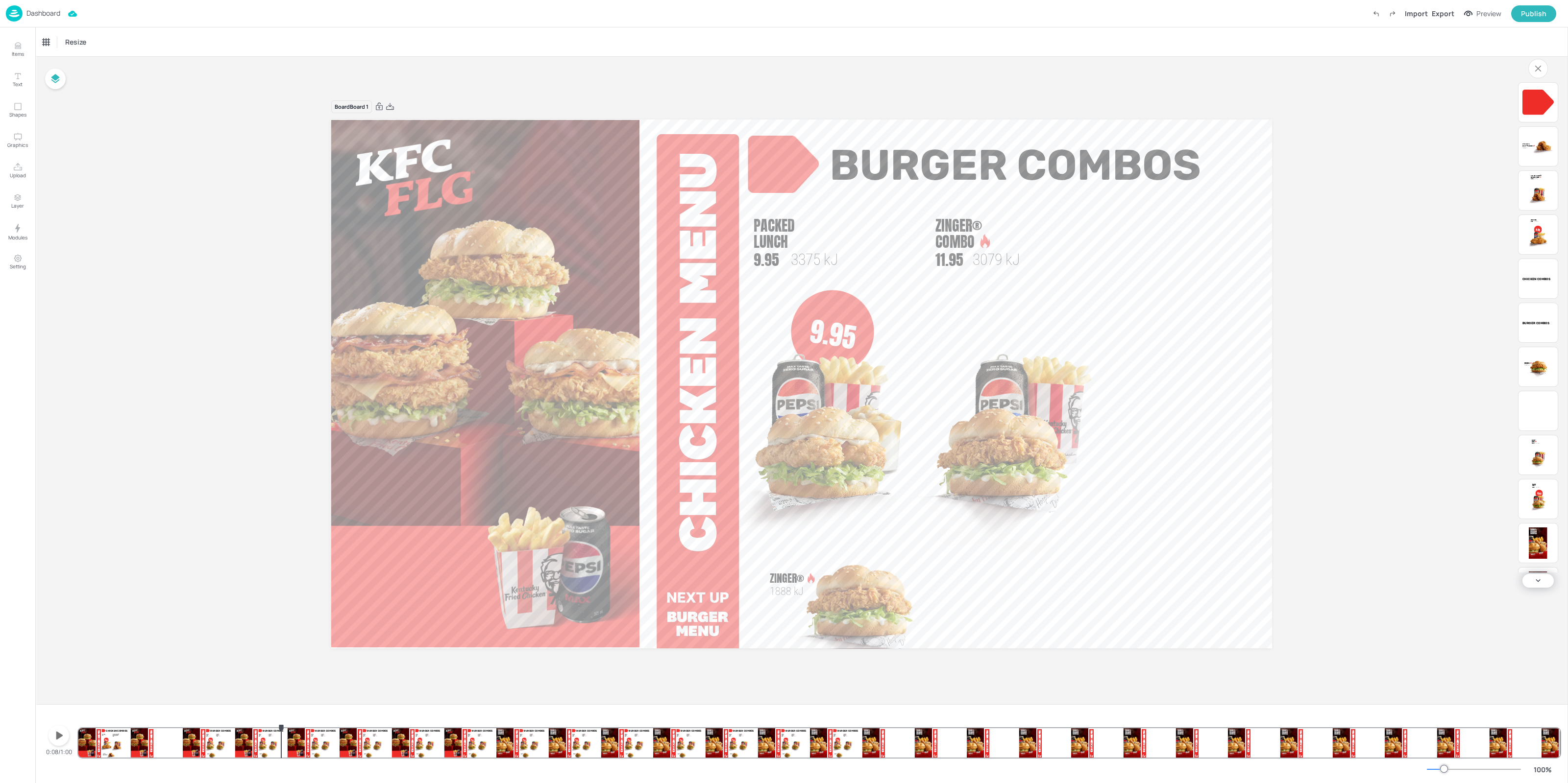
click at [13, 11] on img at bounding box center [14, 13] width 16 height 16
